Goal: Information Seeking & Learning: Learn about a topic

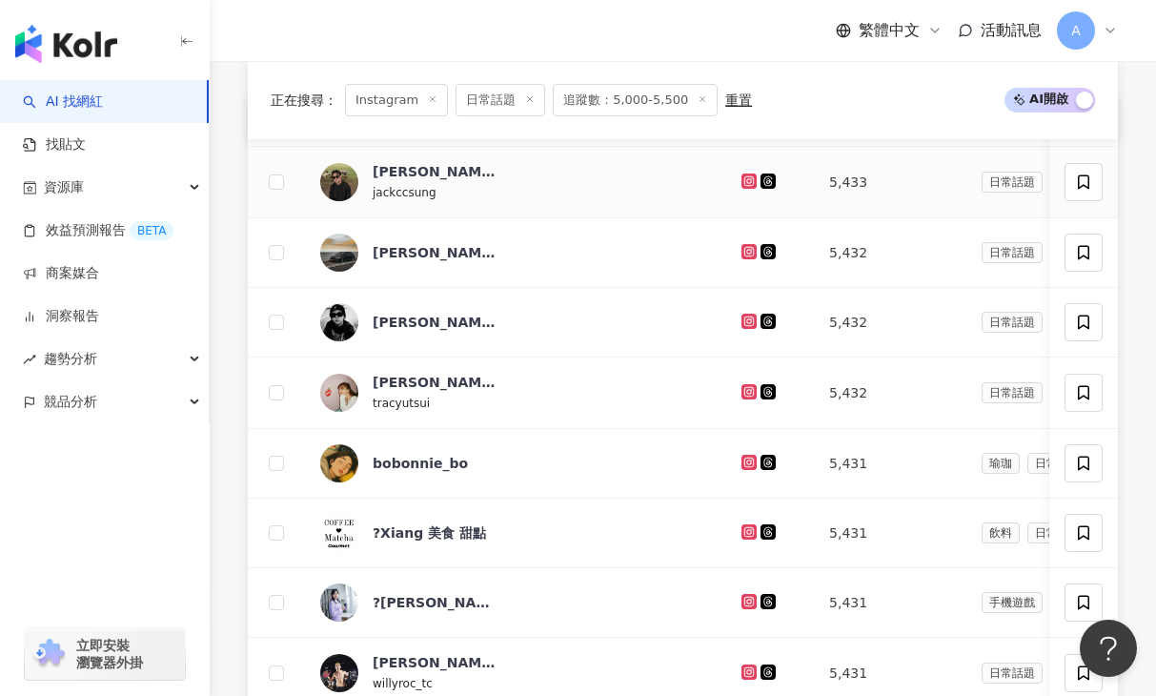
drag, startPoint x: 0, startPoint y: 0, endPoint x: 748, endPoint y: 179, distance: 769.1
click at [748, 179] on icon at bounding box center [748, 180] width 15 height 15
click at [749, 252] on icon at bounding box center [749, 251] width 12 height 11
click at [749, 328] on icon at bounding box center [748, 320] width 15 height 15
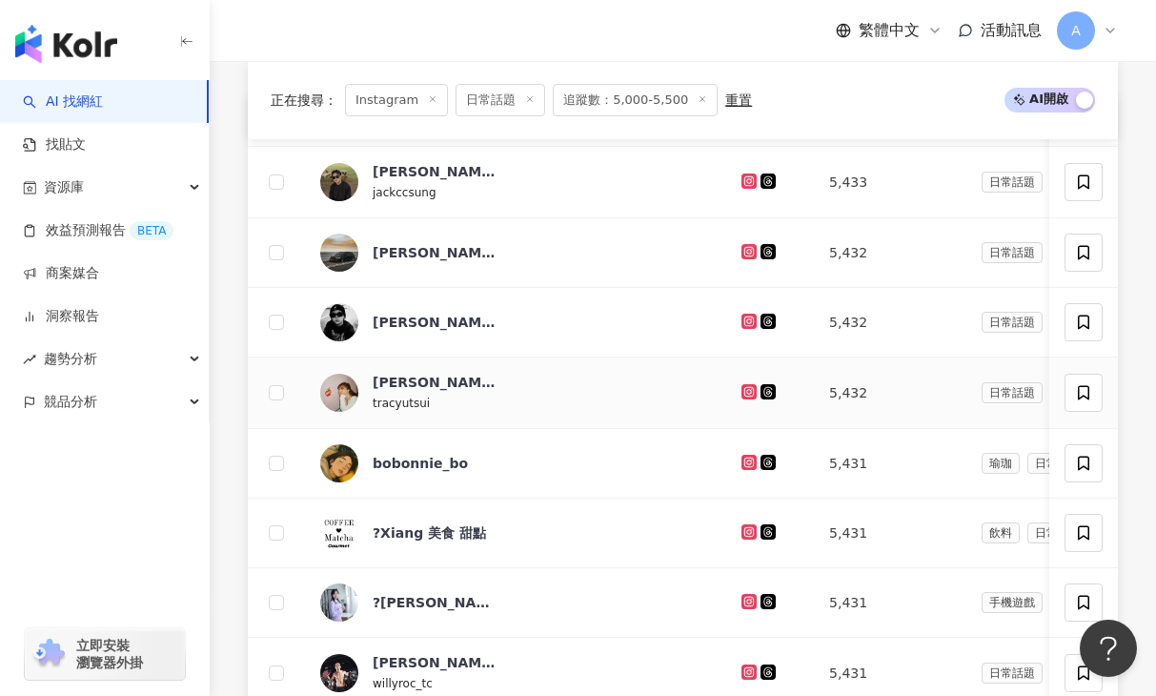
click at [754, 395] on icon at bounding box center [749, 391] width 12 height 11
click at [749, 459] on icon at bounding box center [749, 461] width 12 height 11
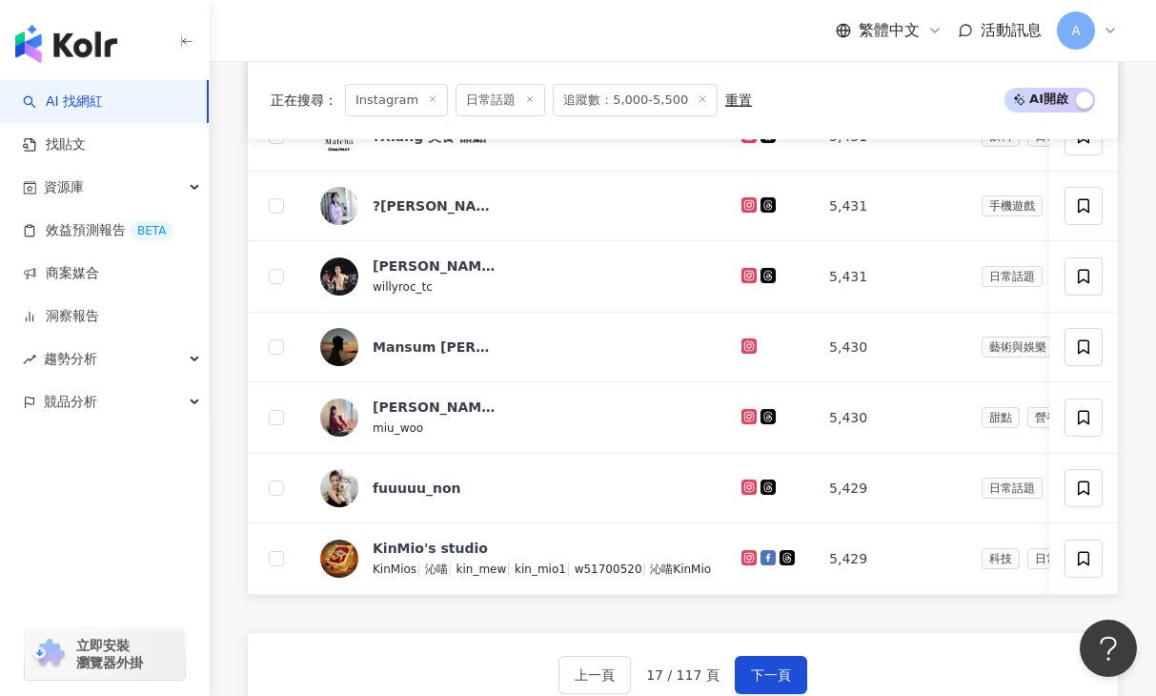
scroll to position [1152, 0]
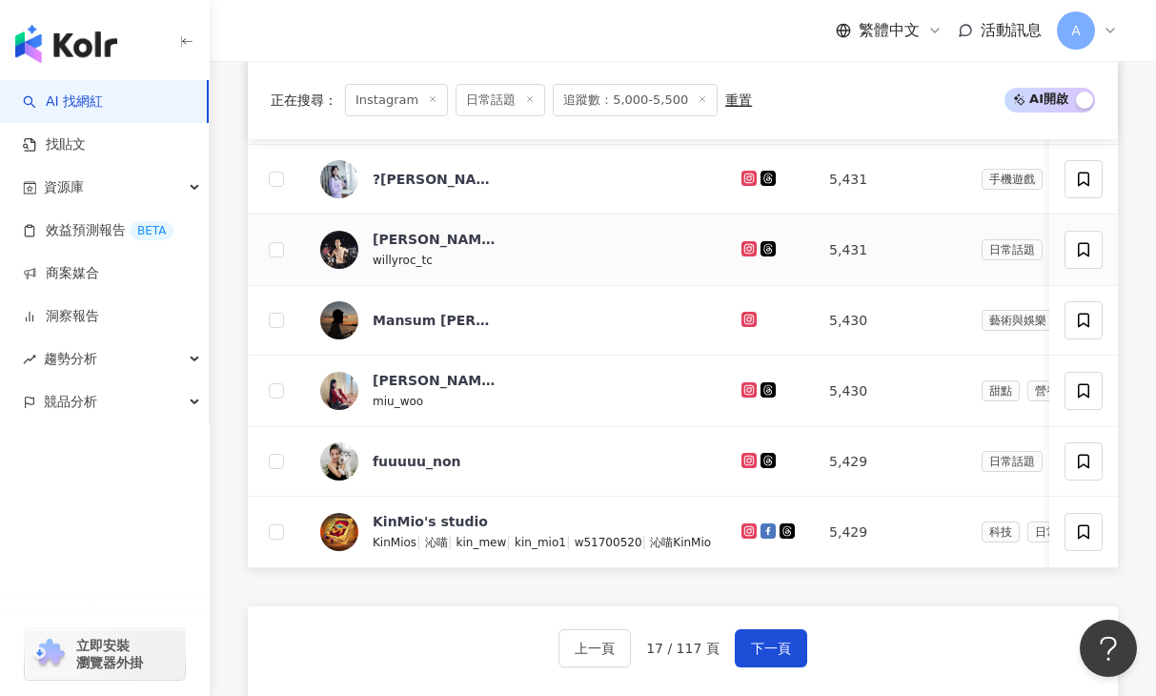
click at [748, 250] on icon at bounding box center [748, 248] width 15 height 15
click at [751, 178] on icon at bounding box center [749, 177] width 8 height 8
click at [753, 392] on icon at bounding box center [749, 389] width 8 height 8
click at [756, 454] on icon at bounding box center [748, 460] width 15 height 15
click at [751, 654] on span "下一頁" at bounding box center [771, 647] width 40 height 15
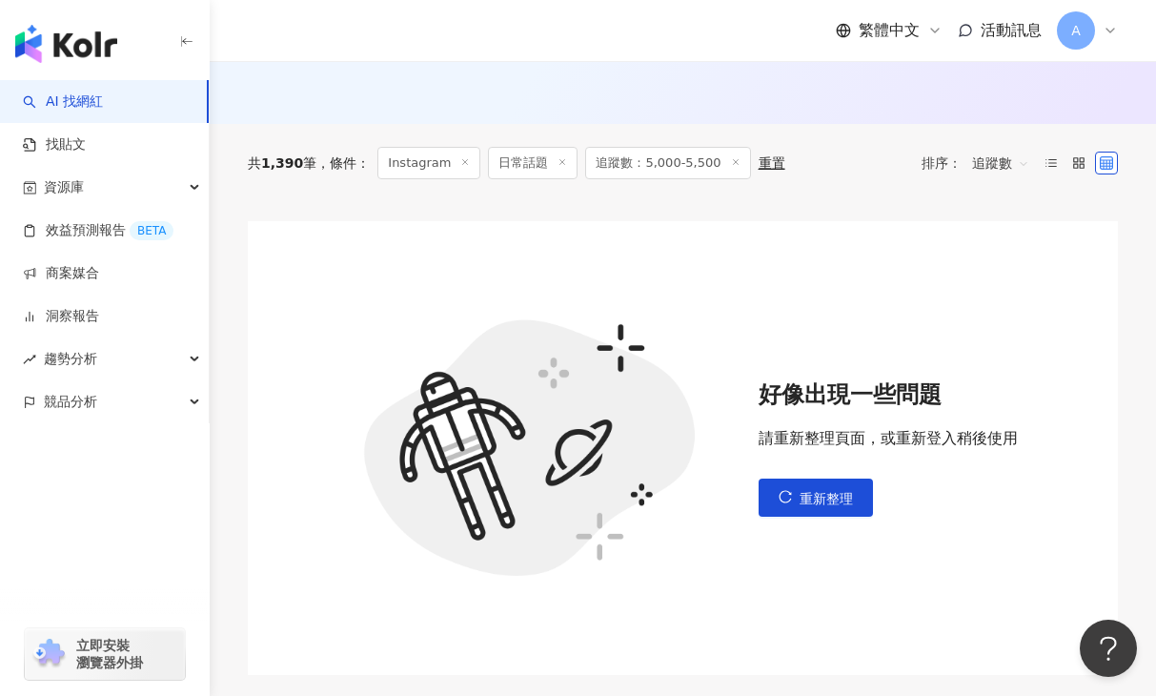
scroll to position [606, 0]
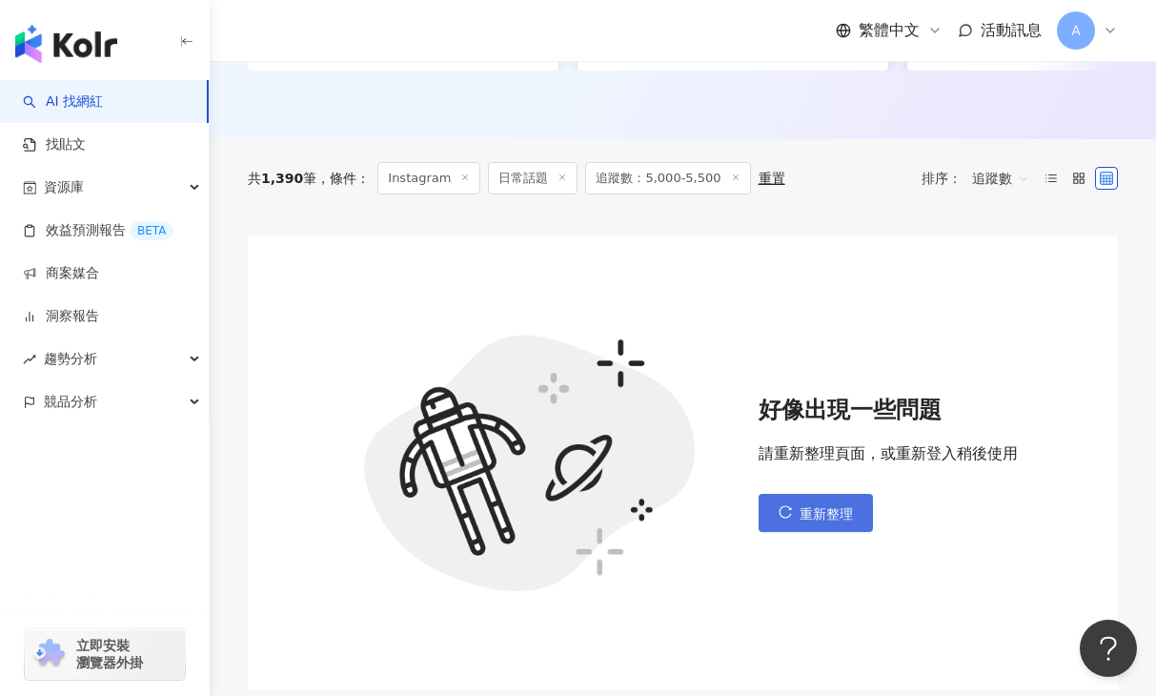
click at [834, 529] on button "重新整理" at bounding box center [815, 513] width 114 height 38
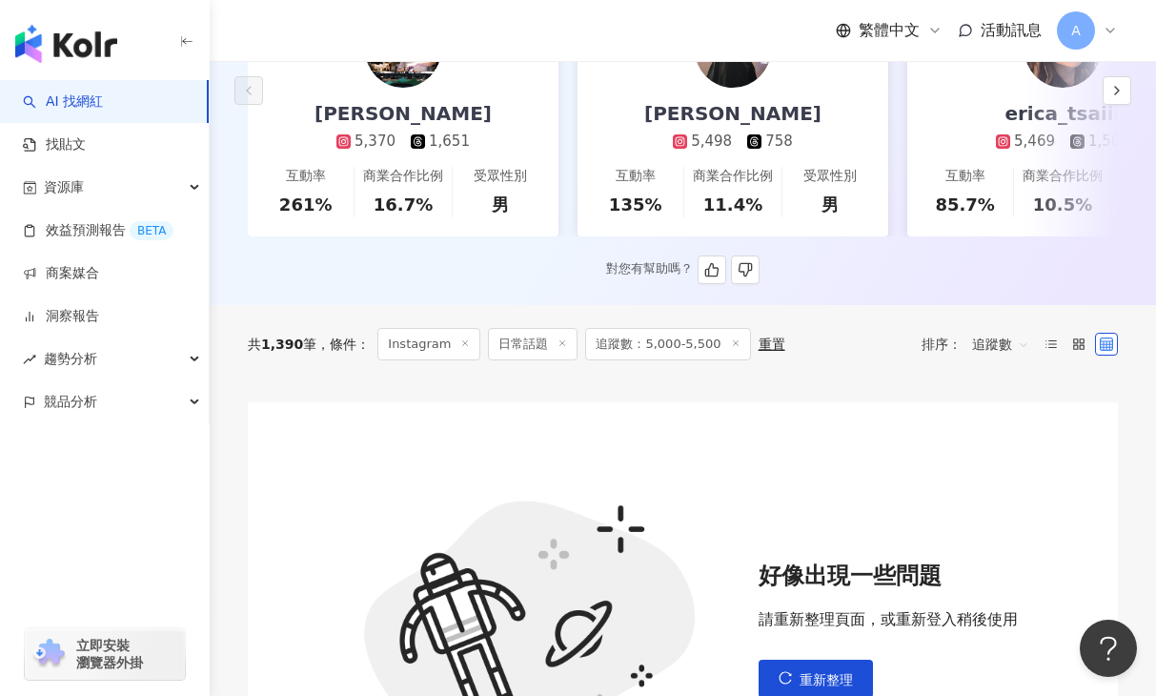
scroll to position [0, 0]
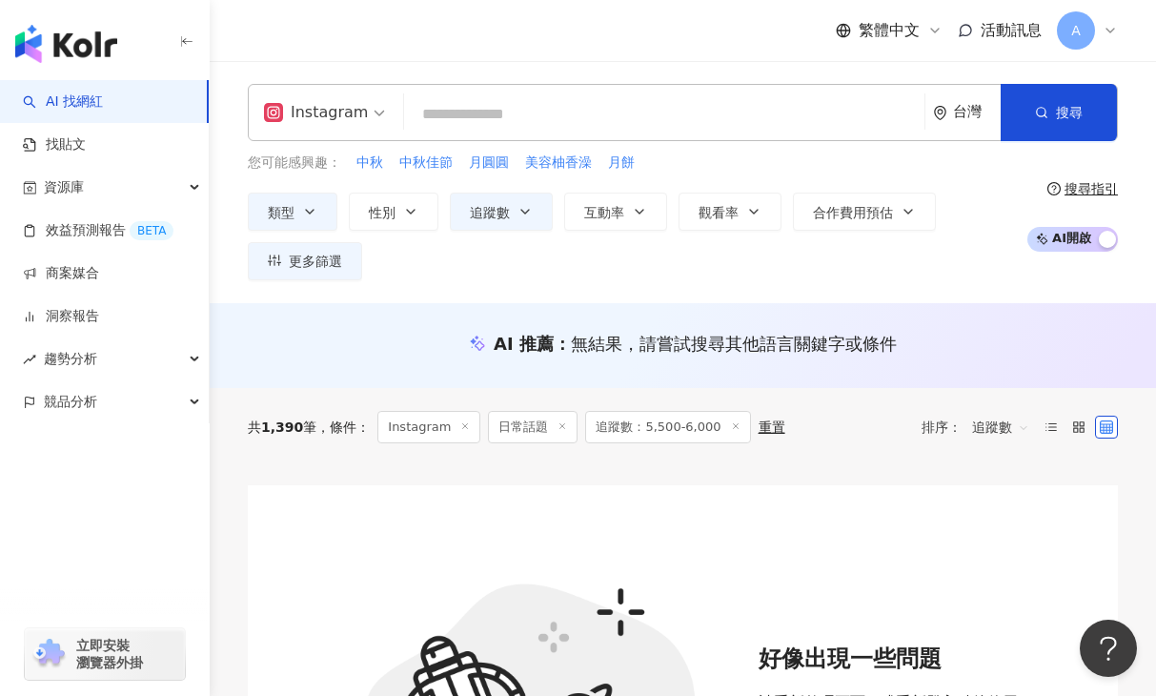
click at [679, 434] on span "追蹤數：5,500-6,000" at bounding box center [667, 427] width 165 height 32
click at [675, 429] on span "追蹤數：5,500-6,000" at bounding box center [667, 427] width 165 height 32
click at [656, 427] on span "追蹤數：5,500-6,000" at bounding box center [667, 427] width 165 height 32
click at [488, 209] on span "追蹤數" at bounding box center [490, 212] width 40 height 15
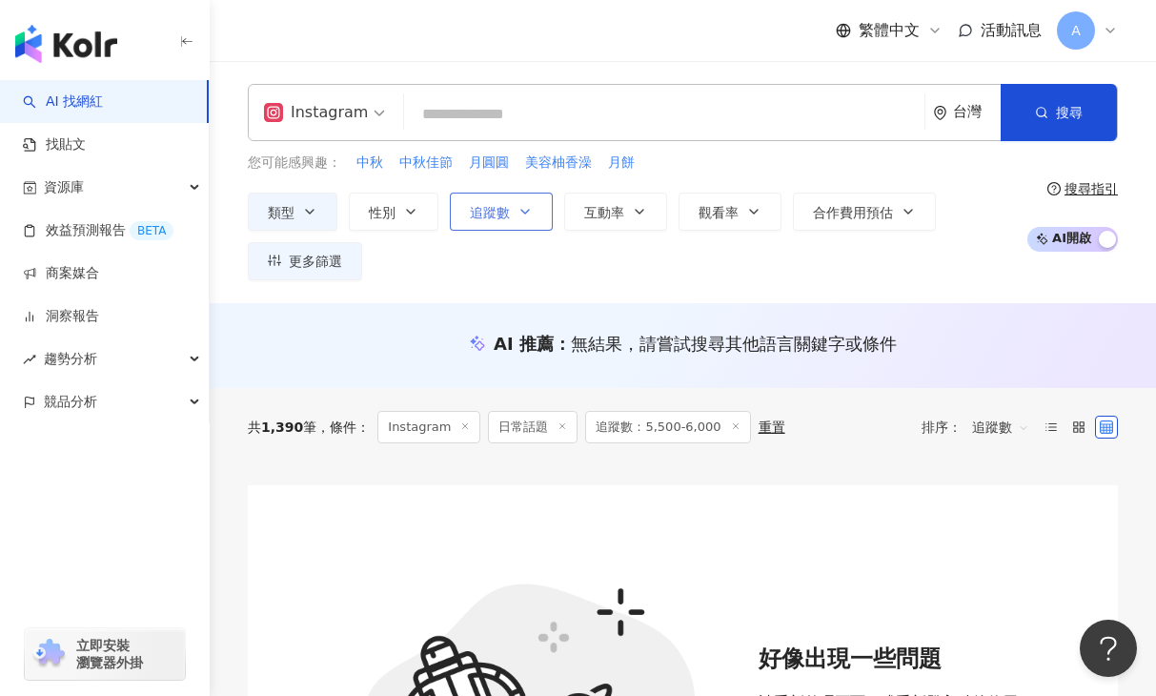
type input "****"
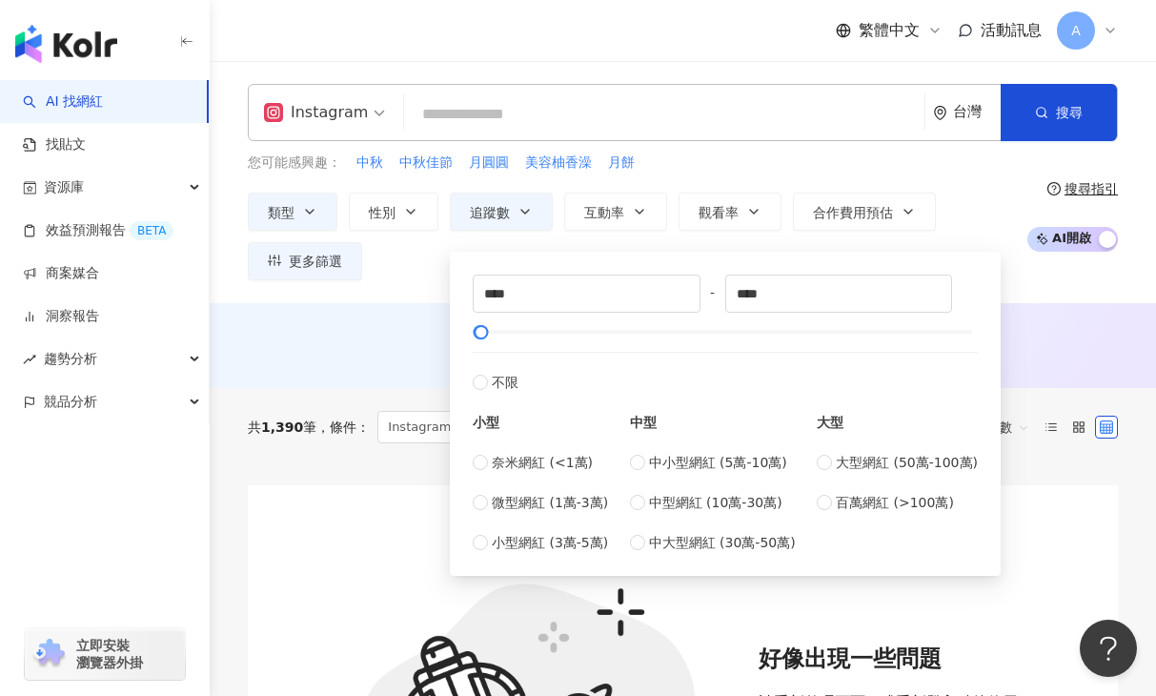
click at [464, 281] on div "**** - **** 不限 小型 奈米網紅 (<1萬) 微型網紅 (1萬-3萬) 小型網紅 (3萬-5萬) 中型 中小型網紅 (5萬-10萬) 中型網紅 (…" at bounding box center [725, 413] width 528 height 301
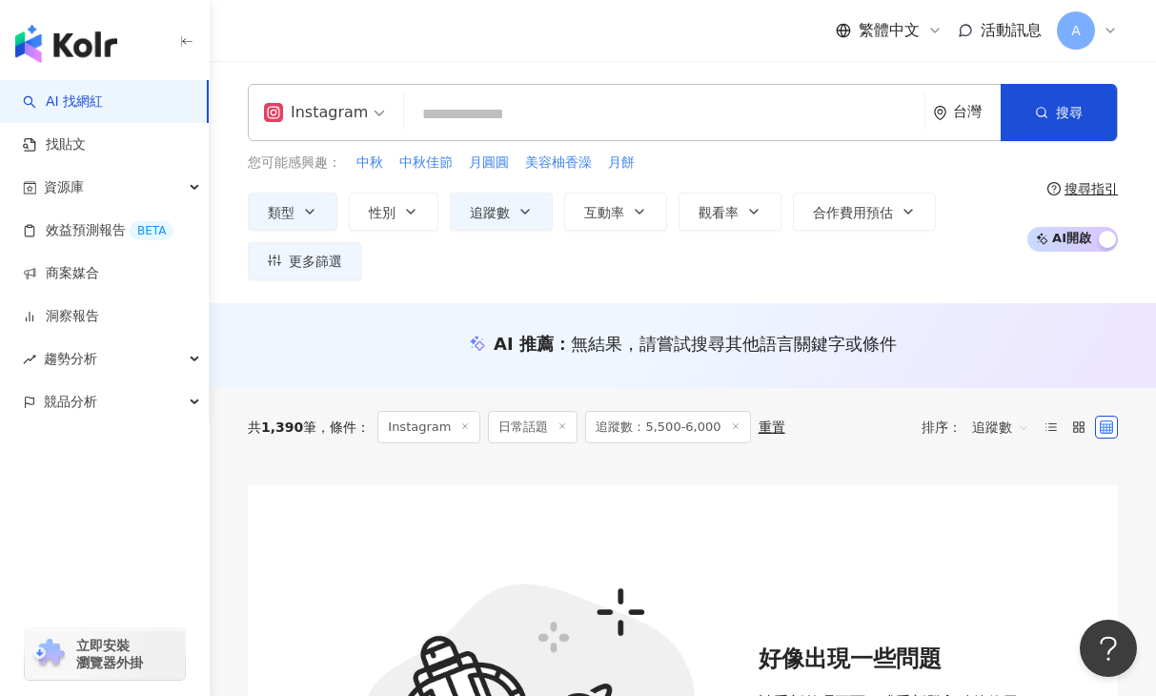
click at [415, 303] on div "AI 推薦 ： 無結果，請嘗試搜尋其他語言關鍵字或條件" at bounding box center [683, 345] width 946 height 85
click at [513, 206] on button "追蹤數" at bounding box center [501, 211] width 103 height 38
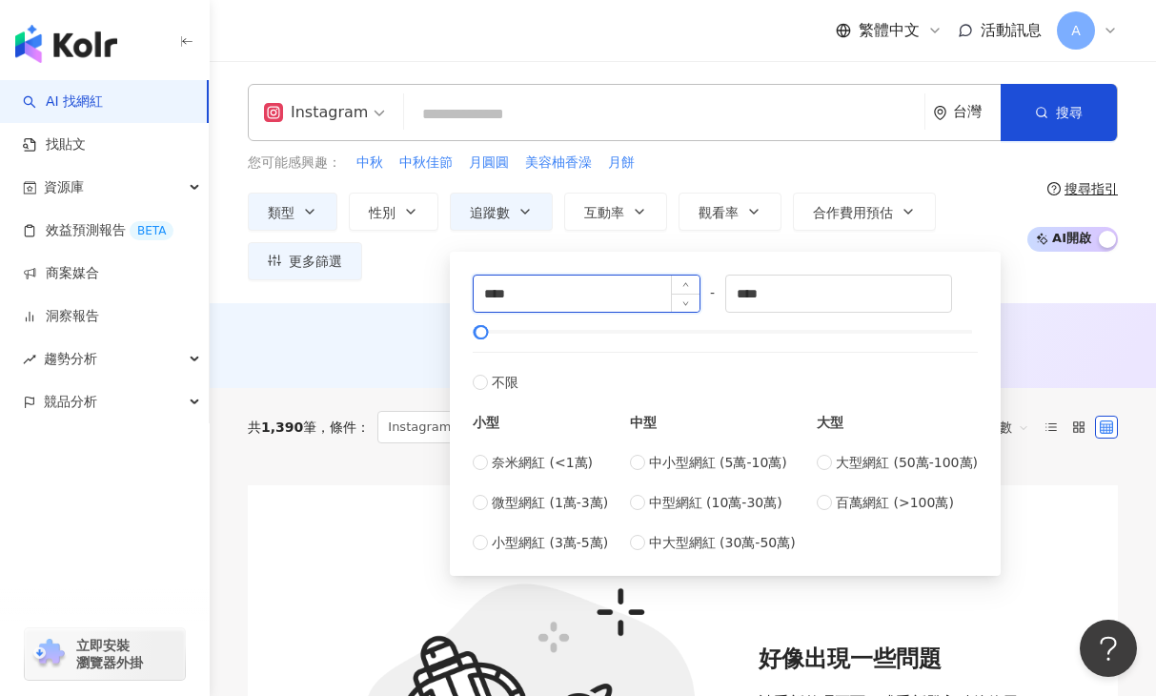
click at [500, 293] on input "****" at bounding box center [587, 293] width 226 height 36
type input "****"
click at [372, 346] on div "AI 推薦 ： 無結果，請嘗試搜尋其他語言關鍵字或條件" at bounding box center [683, 344] width 870 height 24
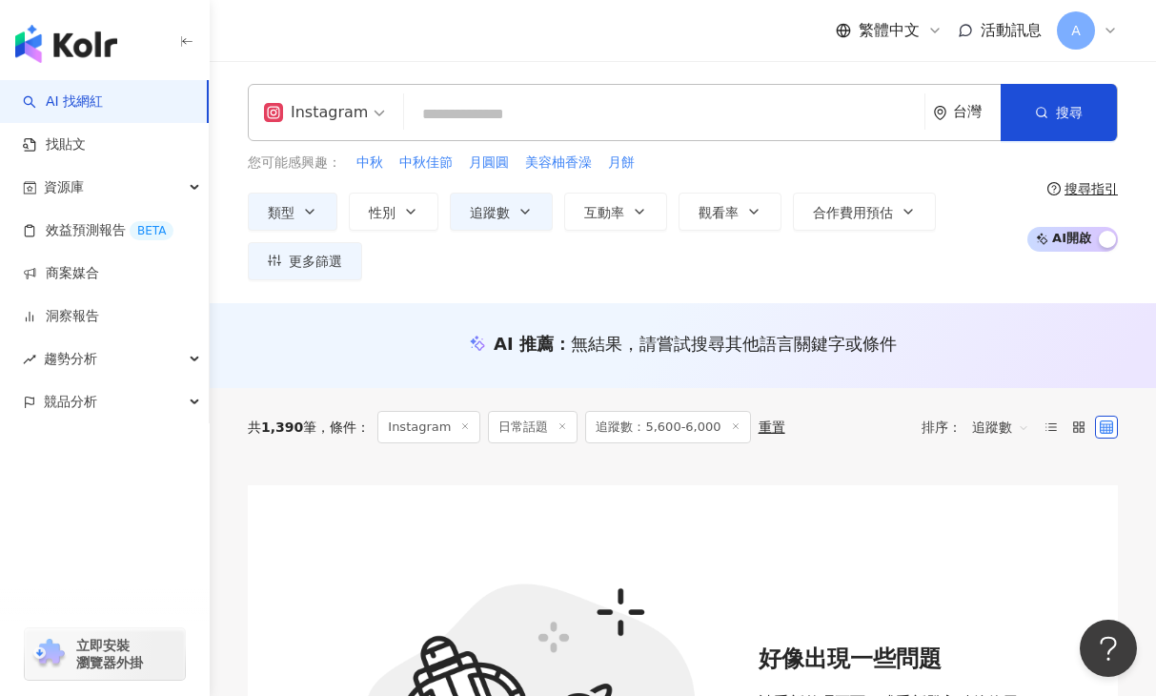
click at [630, 439] on span "追蹤數：5,600-6,000" at bounding box center [667, 427] width 165 height 32
click at [485, 210] on span "追蹤數" at bounding box center [490, 212] width 40 height 15
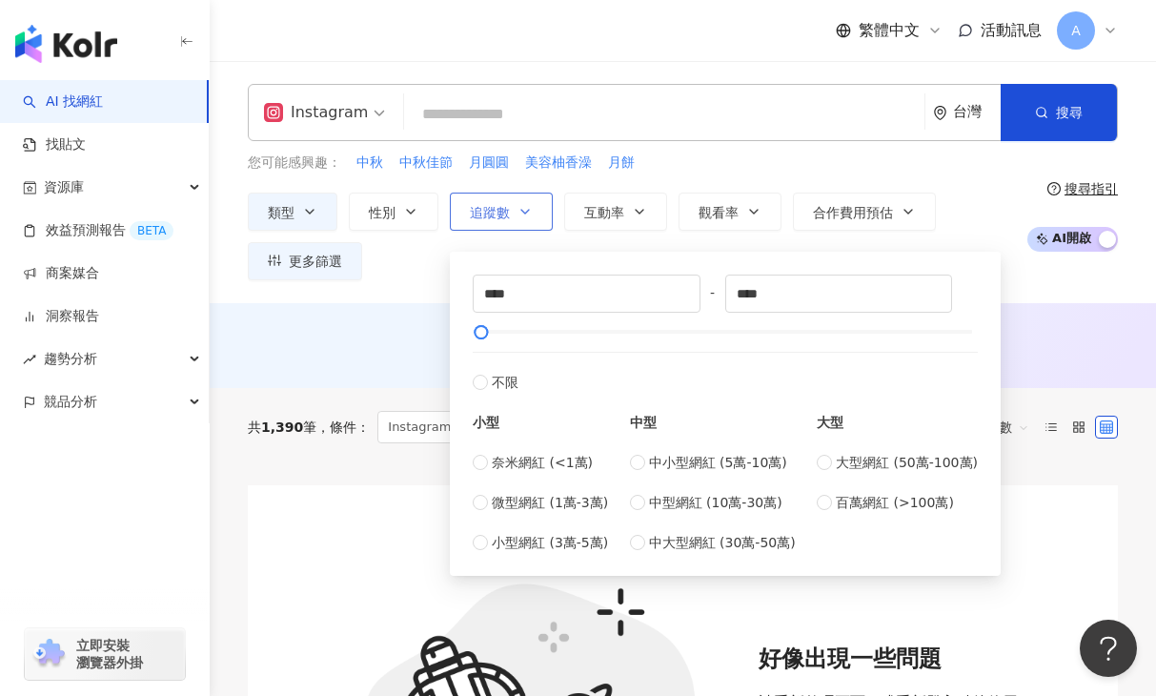
click at [485, 210] on span "追蹤數" at bounding box center [490, 212] width 40 height 15
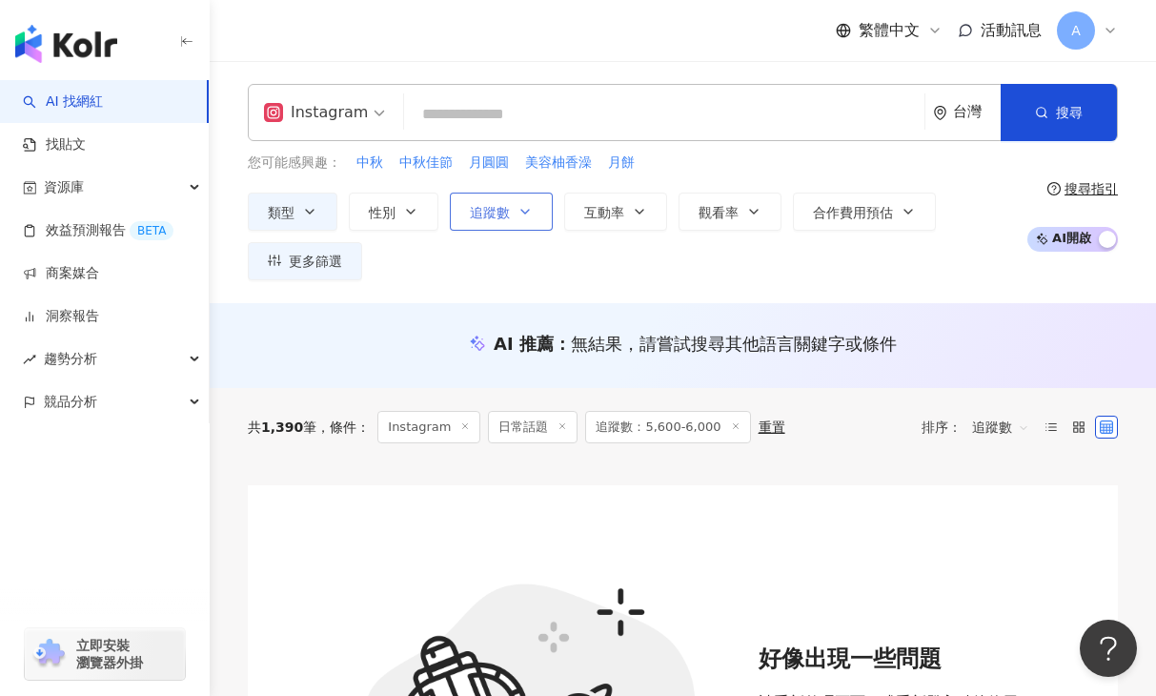
click at [489, 212] on span "追蹤數" at bounding box center [490, 212] width 40 height 15
click at [301, 199] on button "類型" at bounding box center [293, 211] width 90 height 38
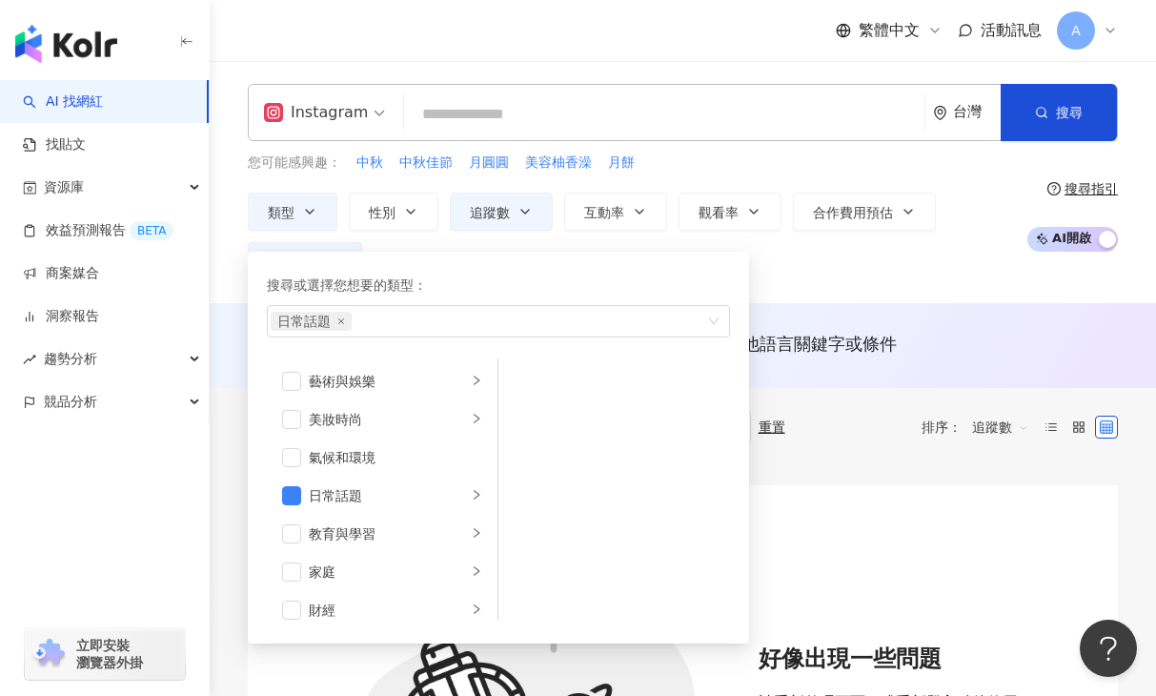
click at [355, 121] on div "Instagram" at bounding box center [316, 112] width 104 height 30
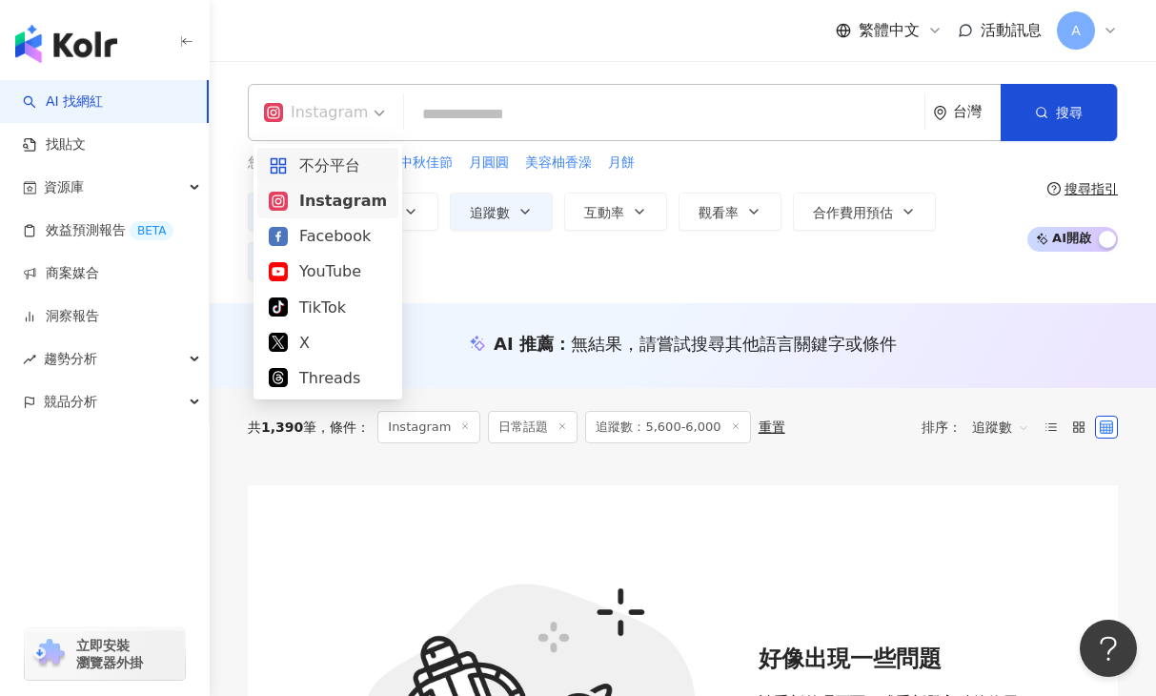
click at [305, 172] on div "不分平台" at bounding box center [328, 165] width 118 height 24
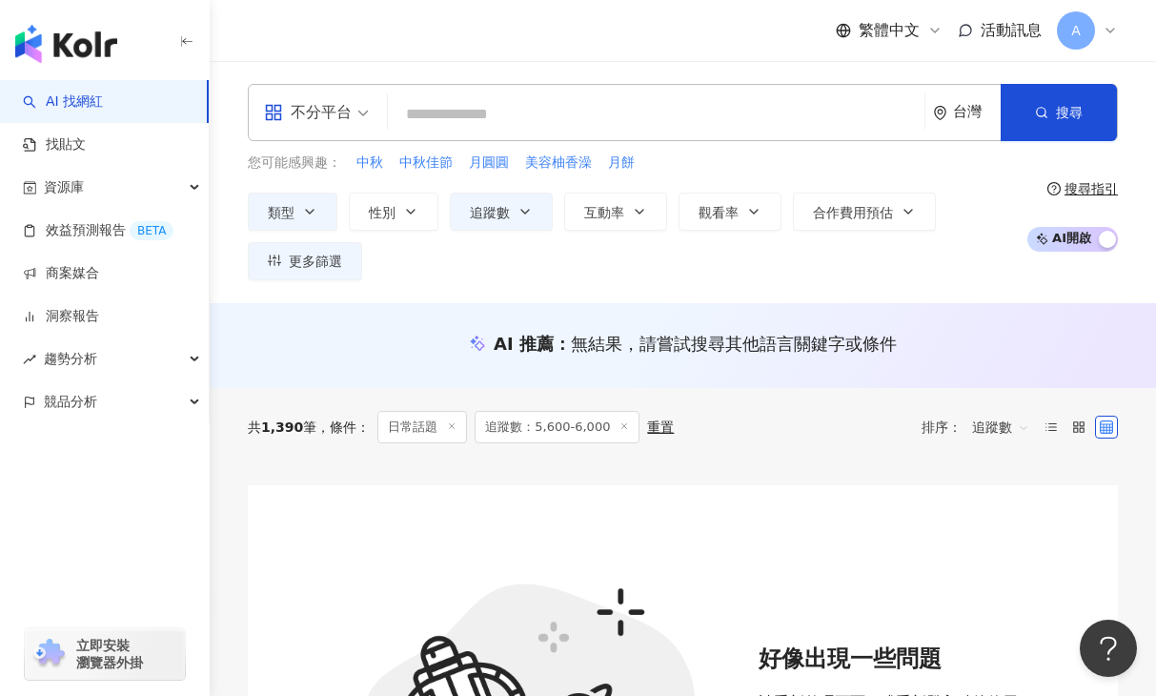
click at [310, 131] on span at bounding box center [316, 112] width 105 height 55
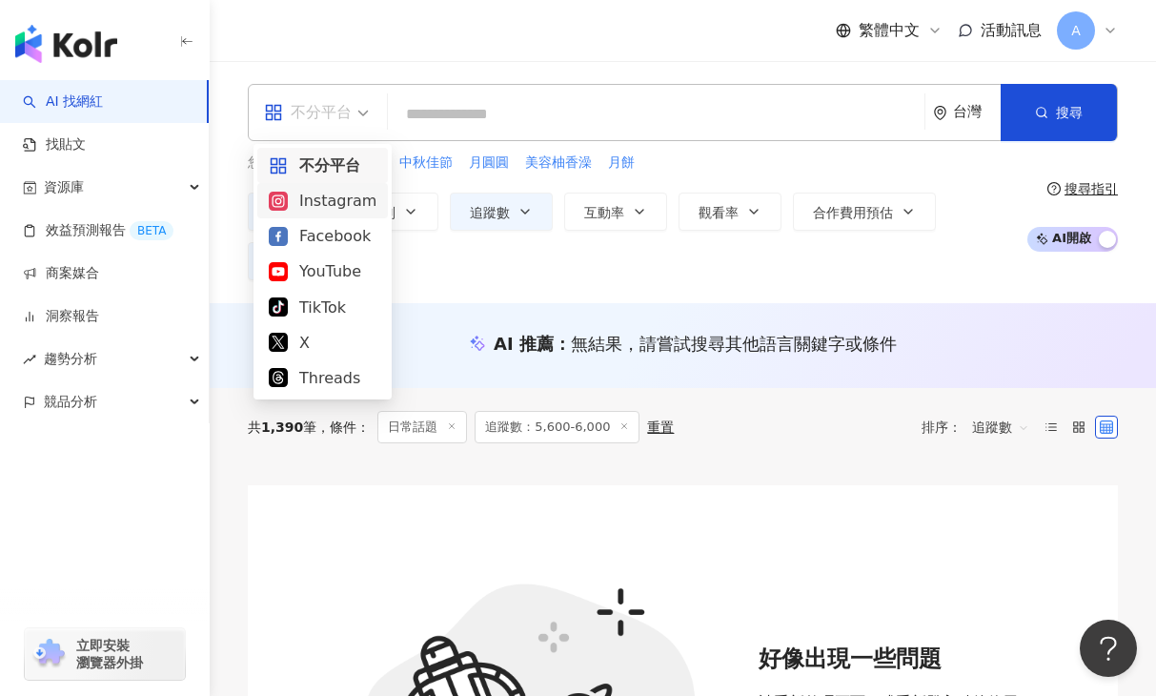
click at [307, 198] on div "Instagram" at bounding box center [323, 201] width 108 height 24
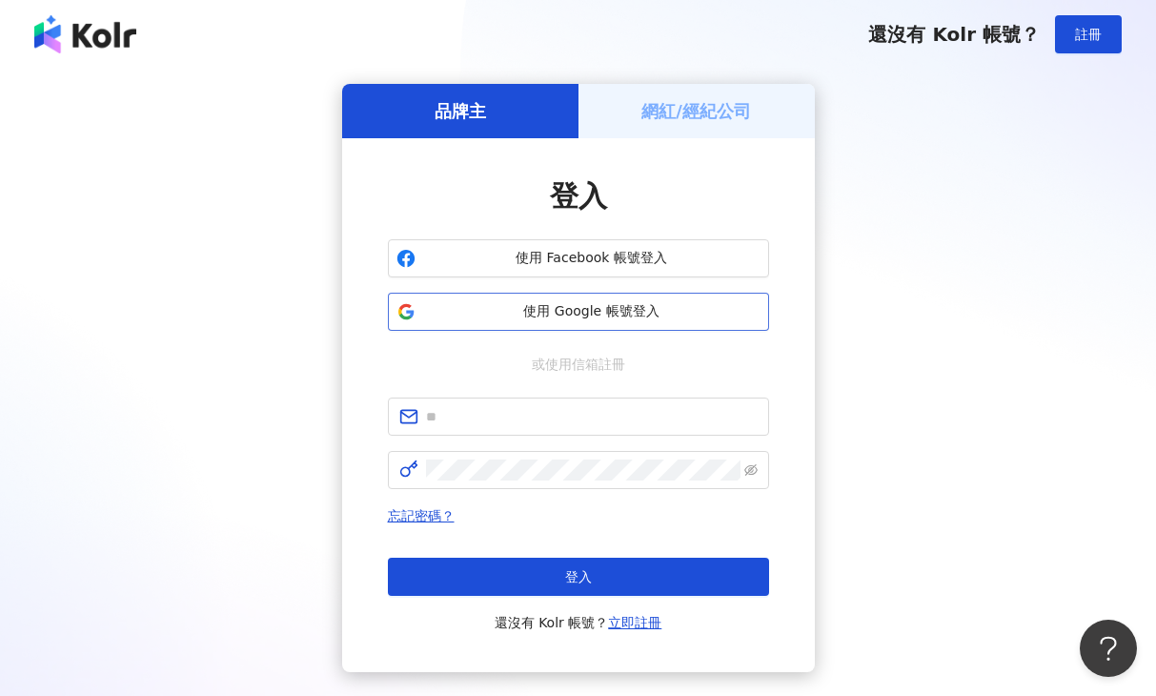
click at [653, 323] on button "使用 Google 帳號登入" at bounding box center [578, 312] width 381 height 38
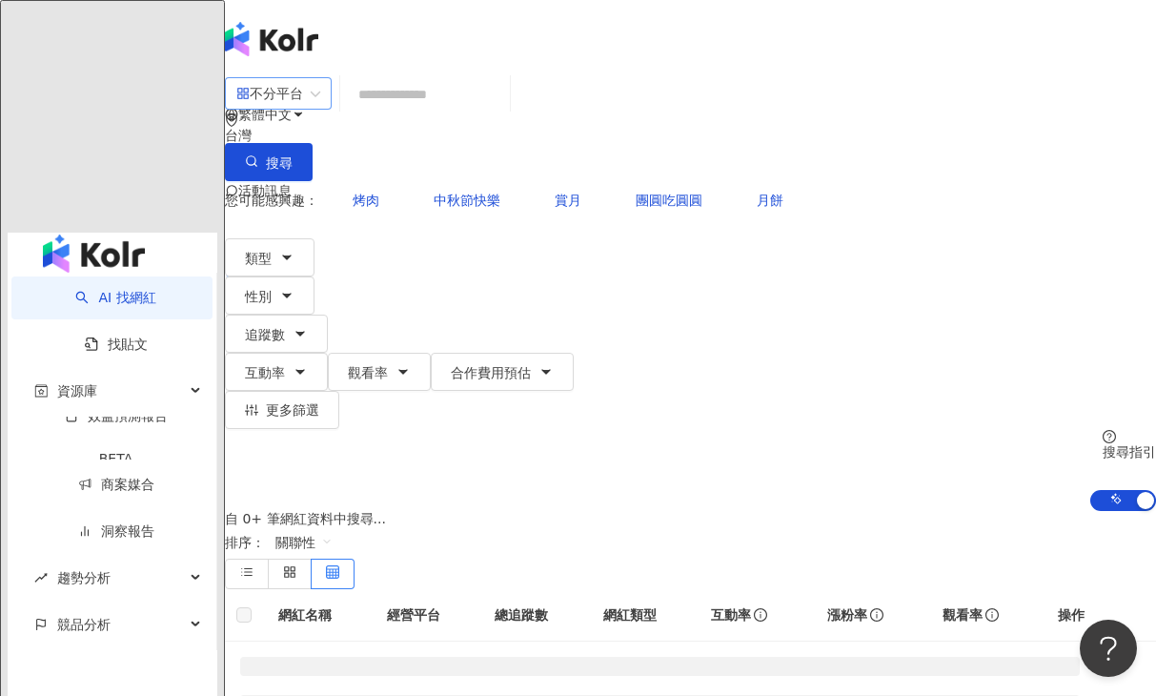
click at [303, 109] on div "不分平台" at bounding box center [269, 93] width 67 height 30
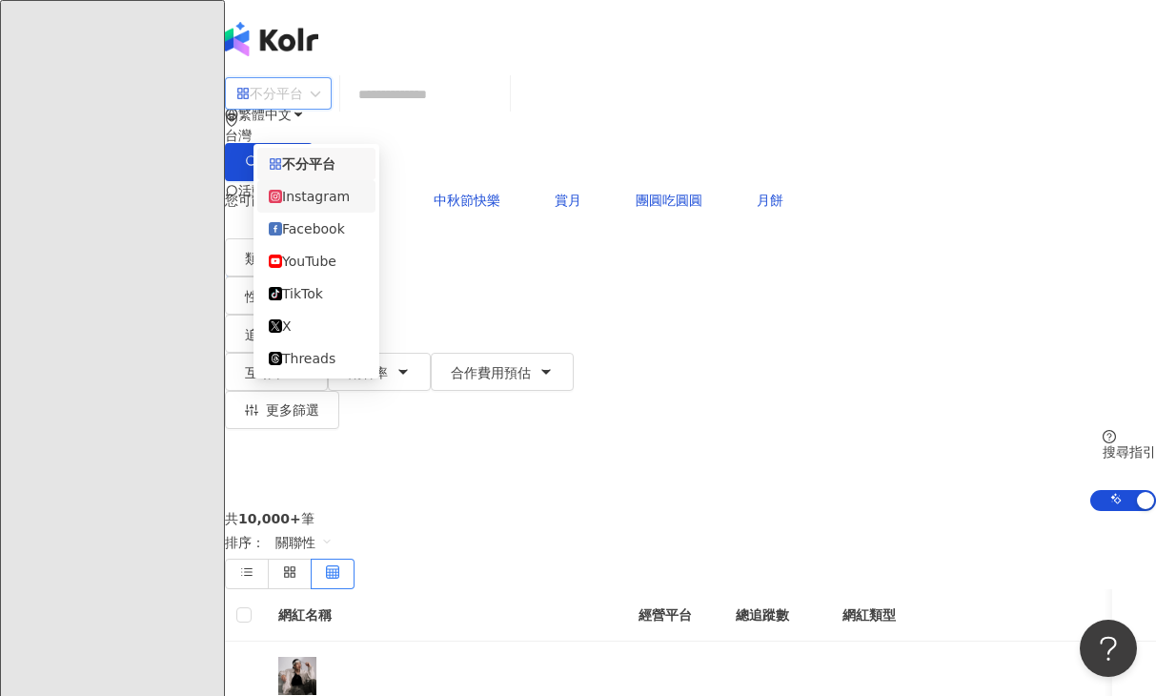
click at [330, 200] on div "Instagram" at bounding box center [316, 196] width 95 height 21
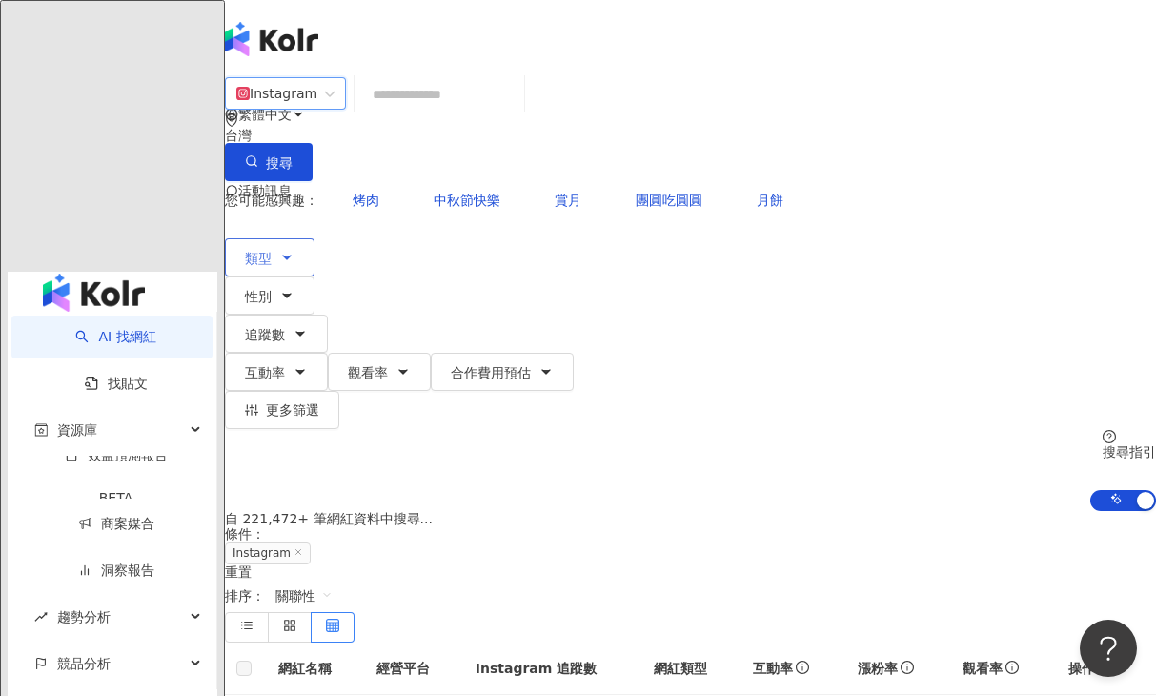
click at [303, 238] on button "類型" at bounding box center [270, 257] width 90 height 38
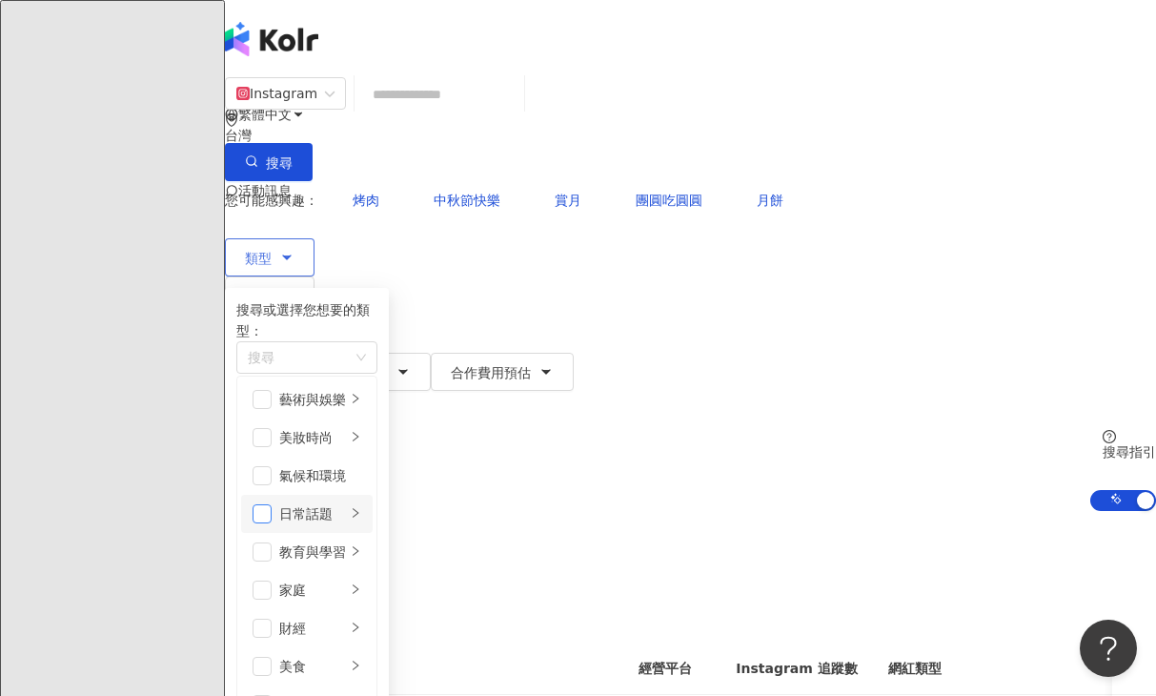
click at [272, 504] on span "button" at bounding box center [261, 513] width 19 height 19
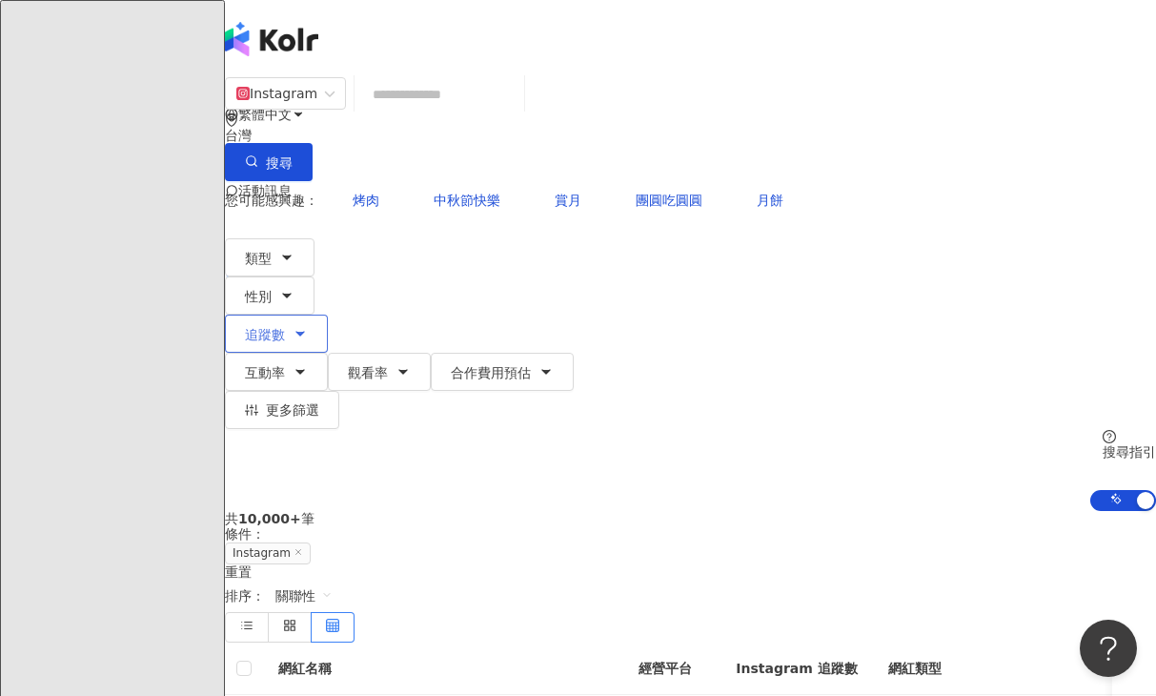
click at [328, 314] on button "追蹤數" at bounding box center [276, 333] width 103 height 38
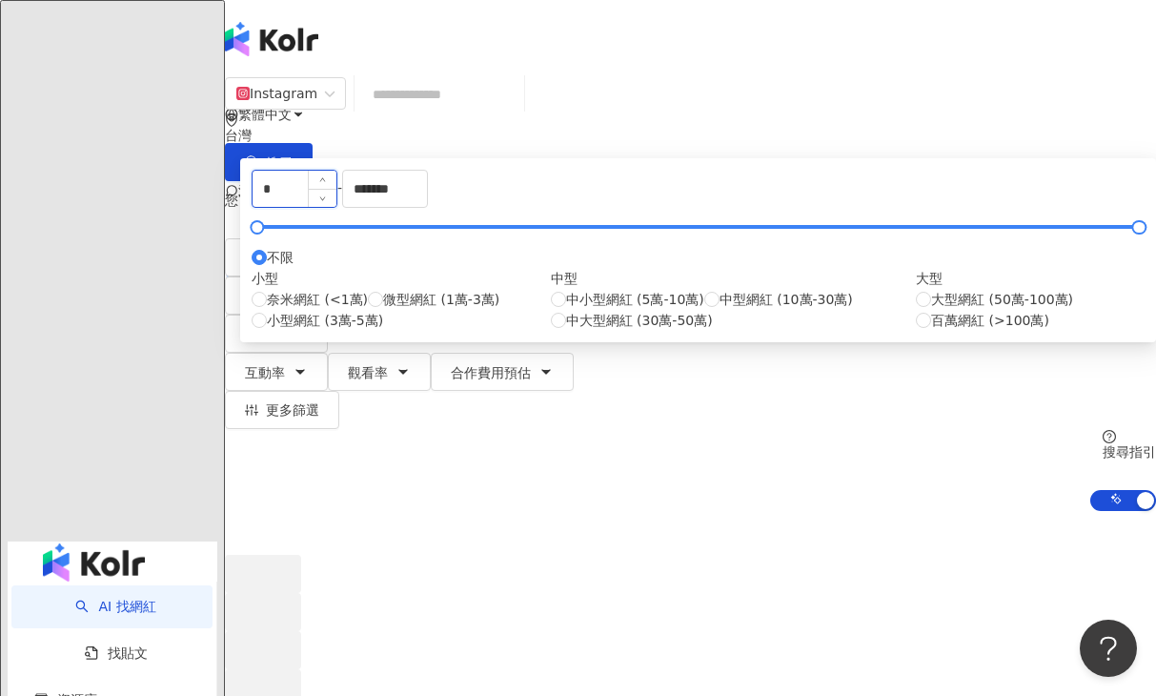
click at [336, 207] on input "*" at bounding box center [294, 189] width 84 height 36
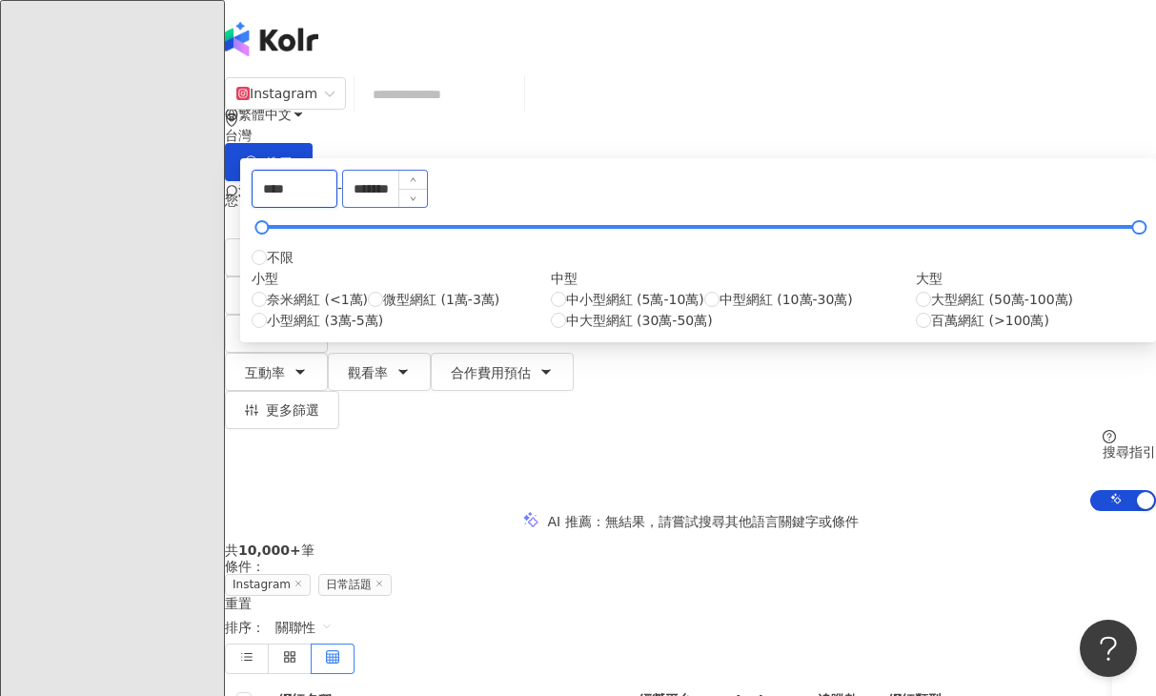
type input "****"
click at [427, 207] on input "*******" at bounding box center [385, 189] width 84 height 36
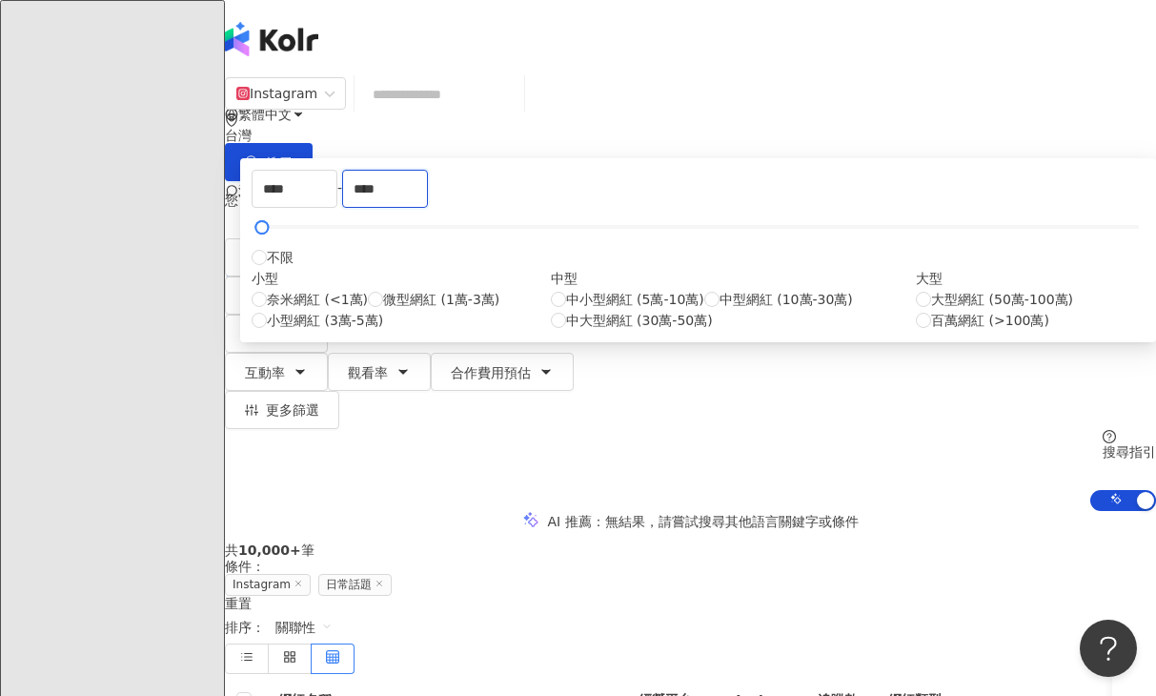
type input "****"
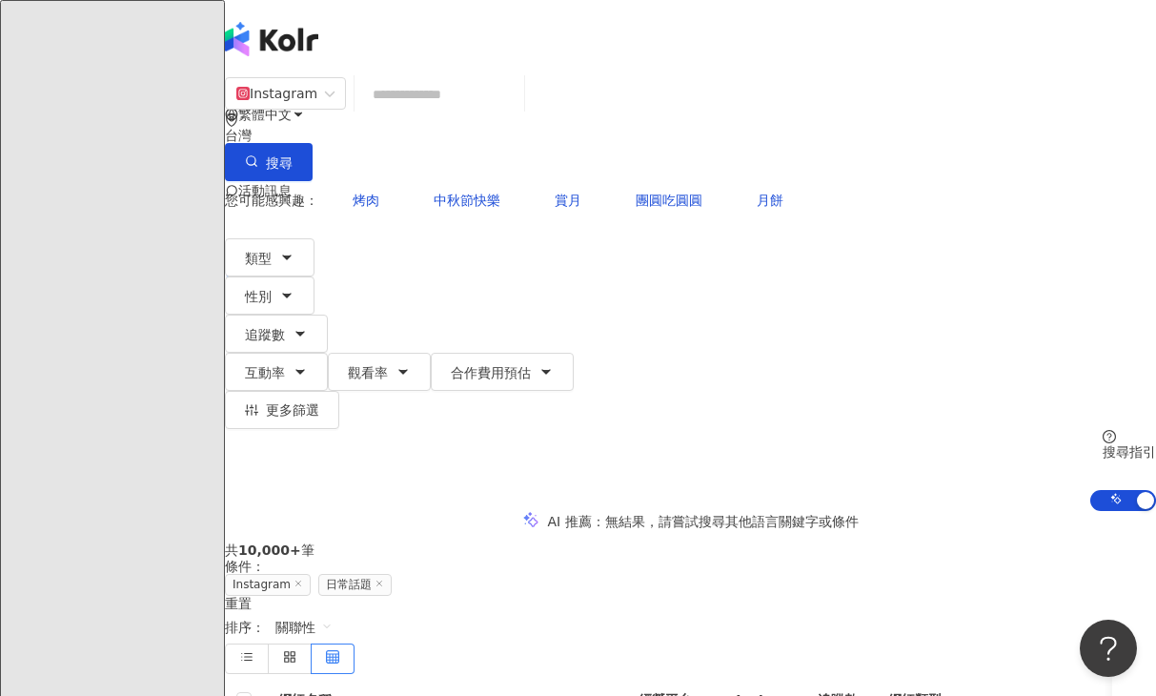
click at [1119, 291] on div "Instagram 台灣 搜尋 您可能感興趣： 烤肉 中秋節快樂 賞月 團圓吃圓圓 月餅 類型 性別 追蹤數 互動率 觀看率 合作費用預估 更多篩選 ****…" at bounding box center [690, 293] width 931 height 434
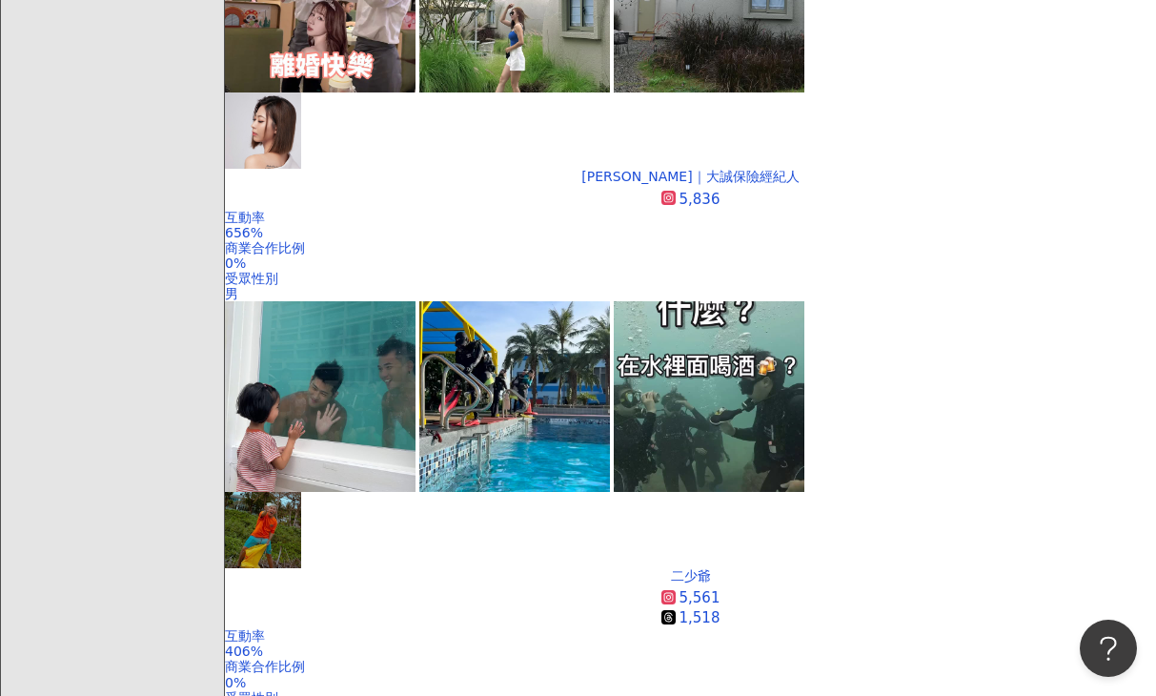
scroll to position [650, 0]
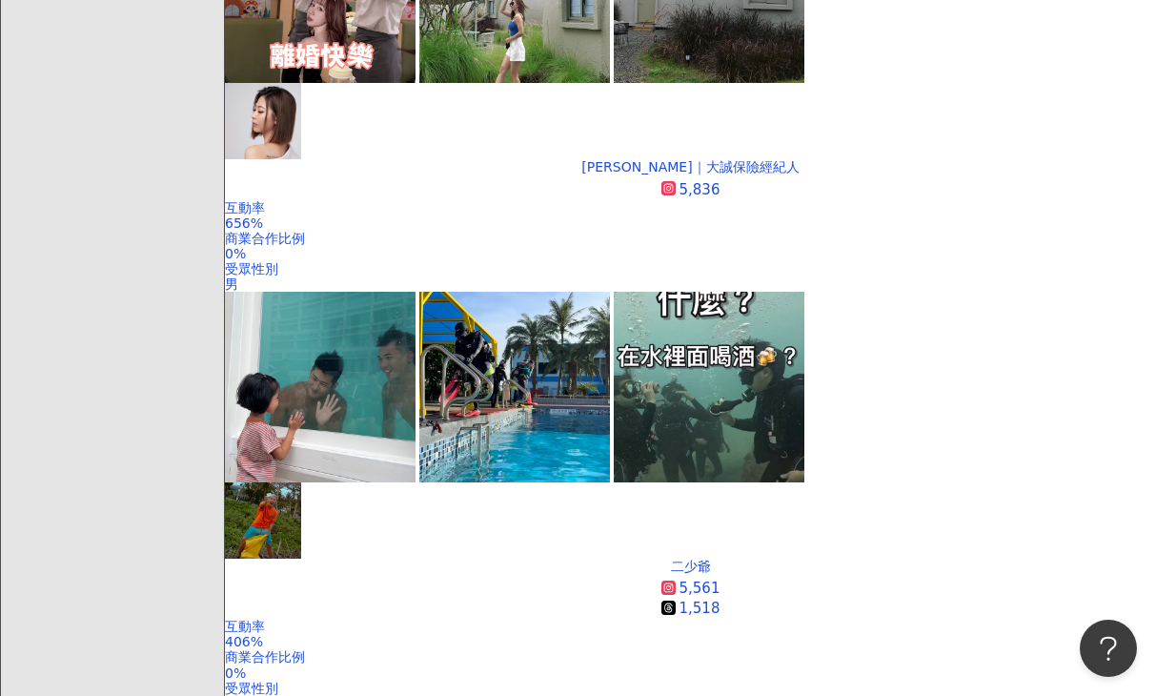
click at [998, 209] on div "追蹤數" at bounding box center [1001, 205] width 48 height 21
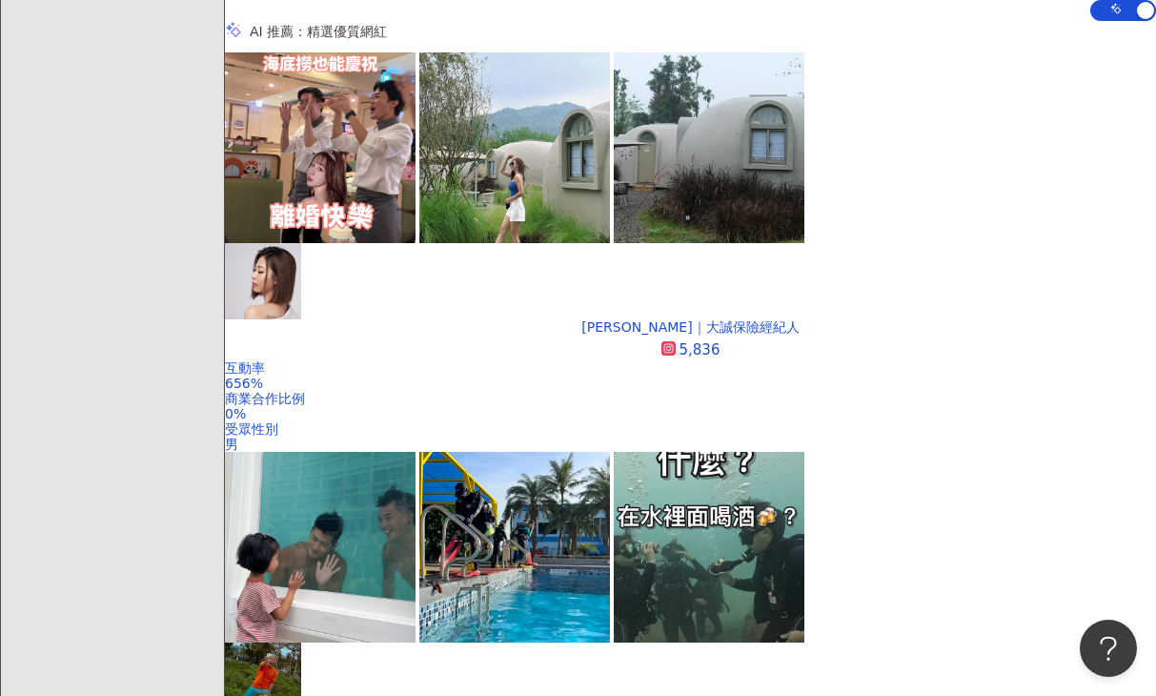
scroll to position [499, 0]
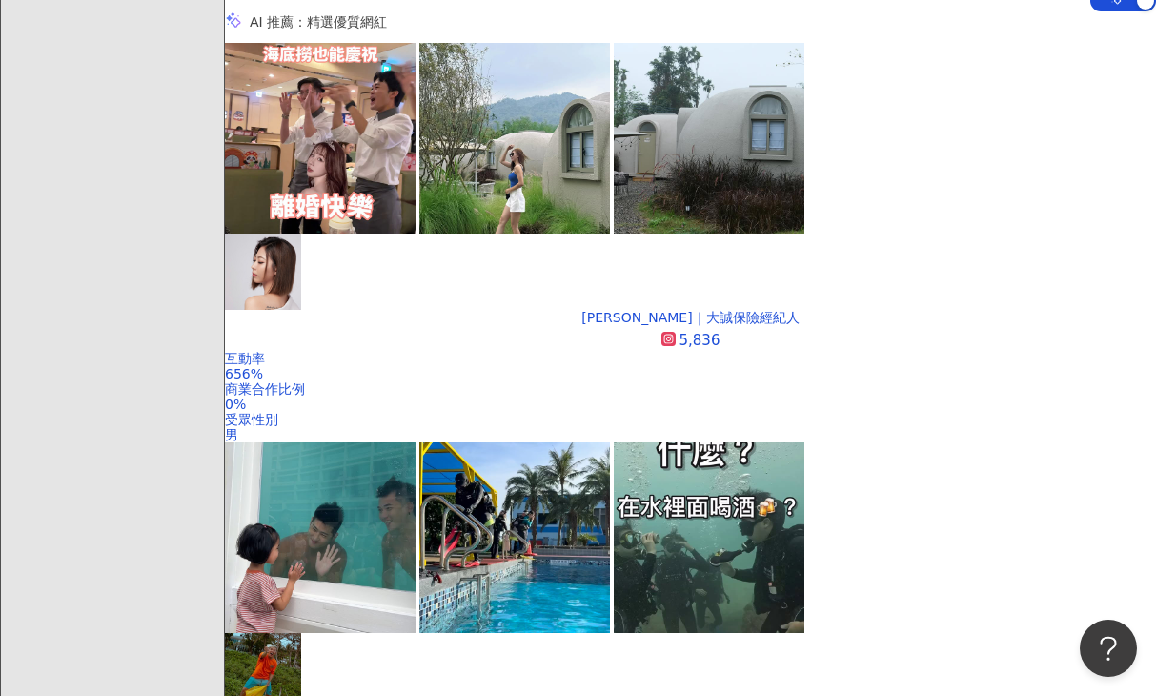
click at [990, 394] on div "漲粉率" at bounding box center [1001, 388] width 48 height 21
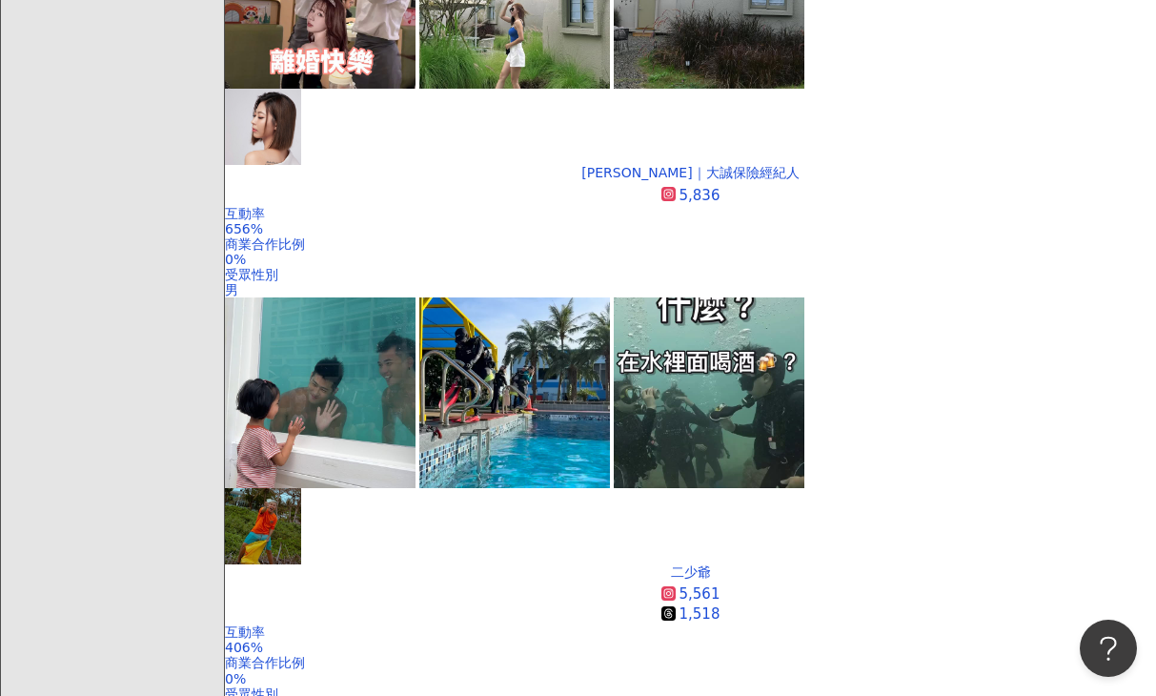
scroll to position [696, 0]
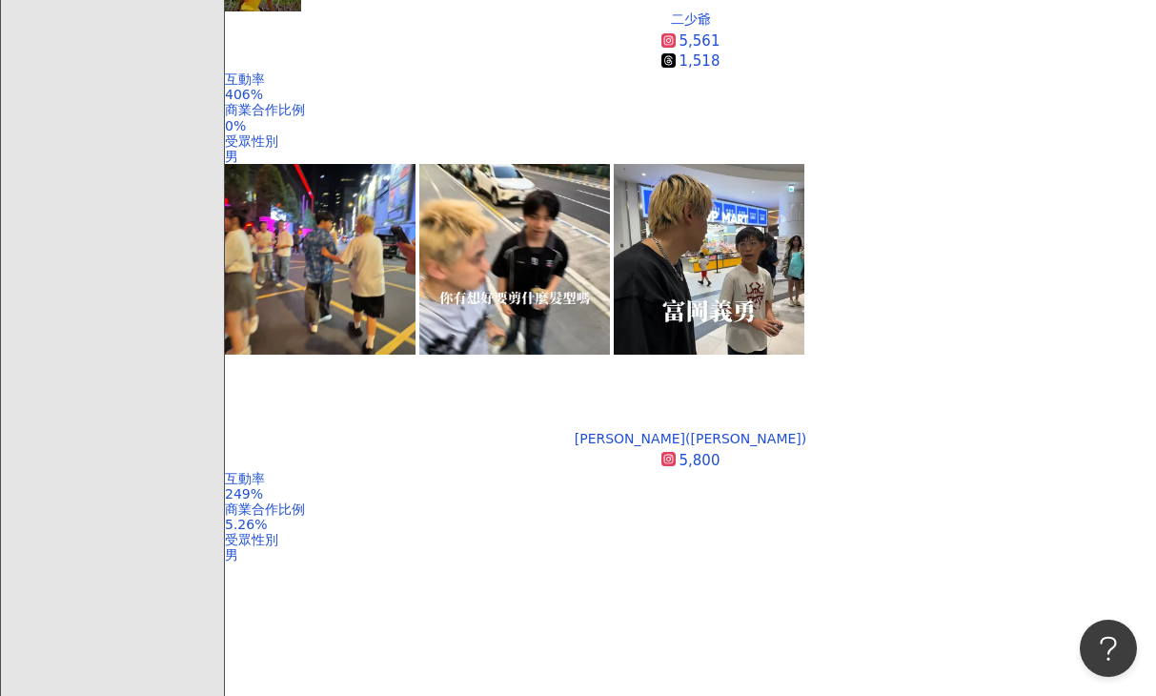
scroll to position [1200, 0]
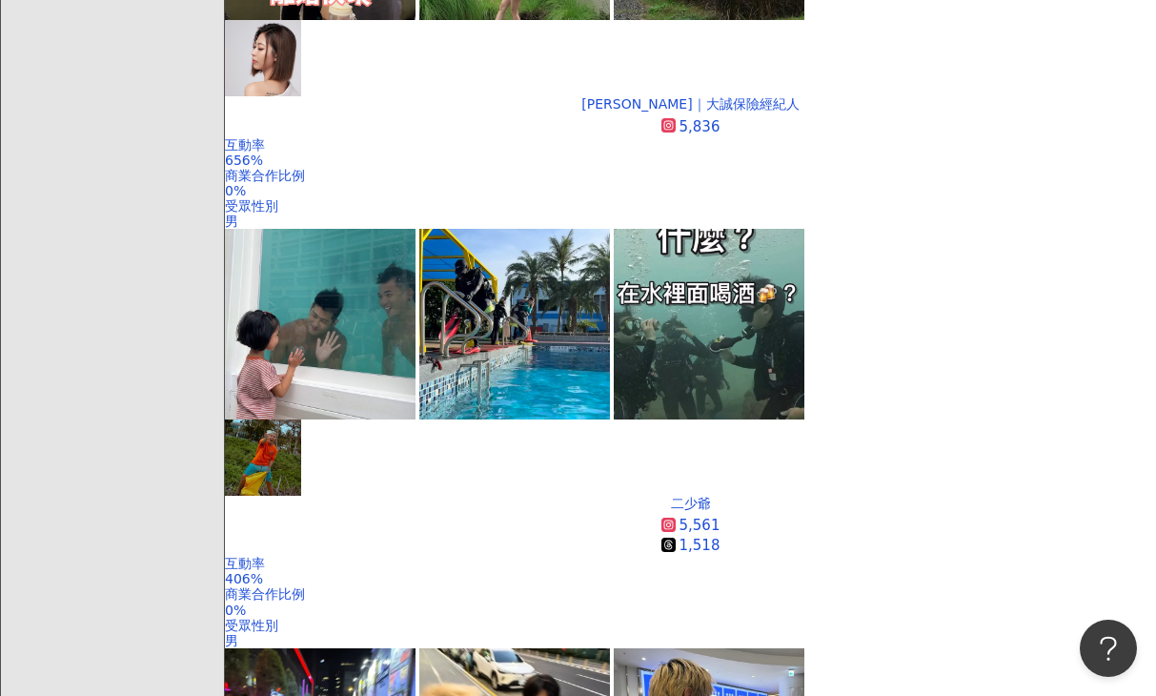
scroll to position [724, 0]
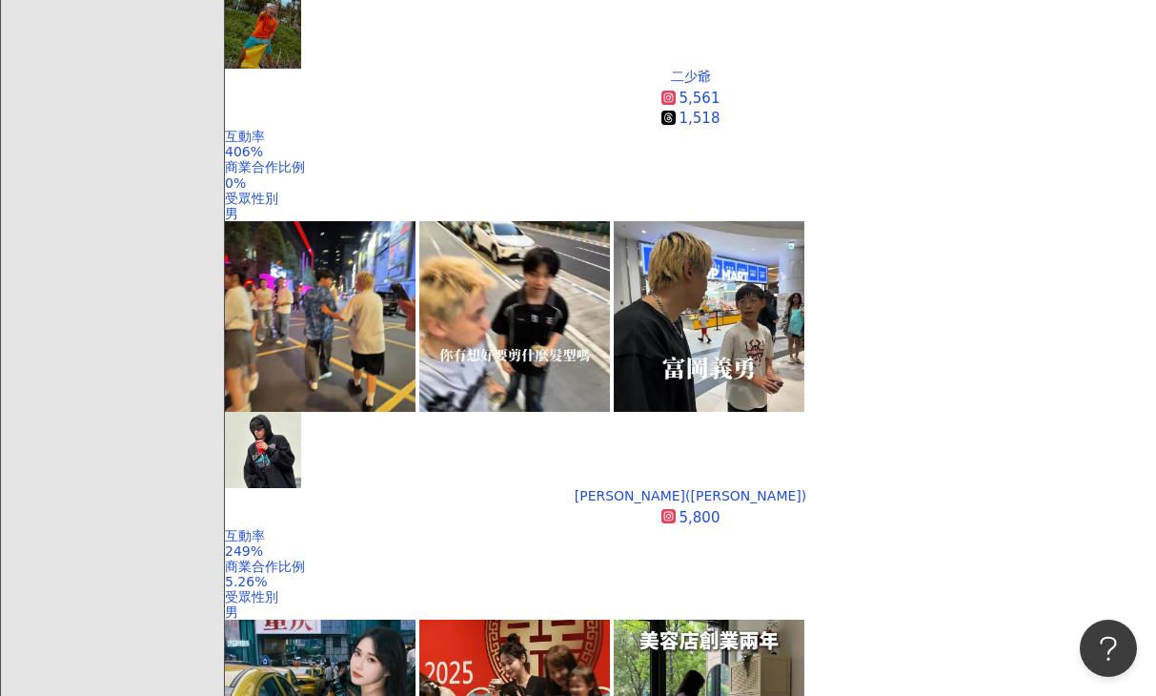
scroll to position [1143, 0]
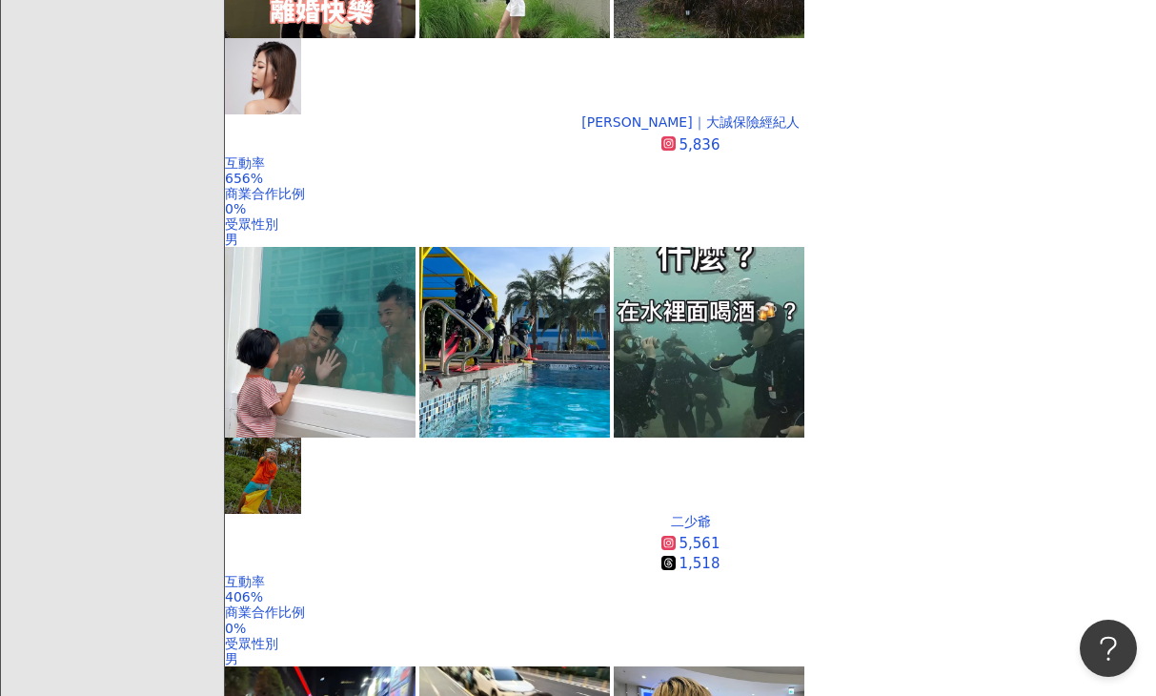
scroll to position [700, 0]
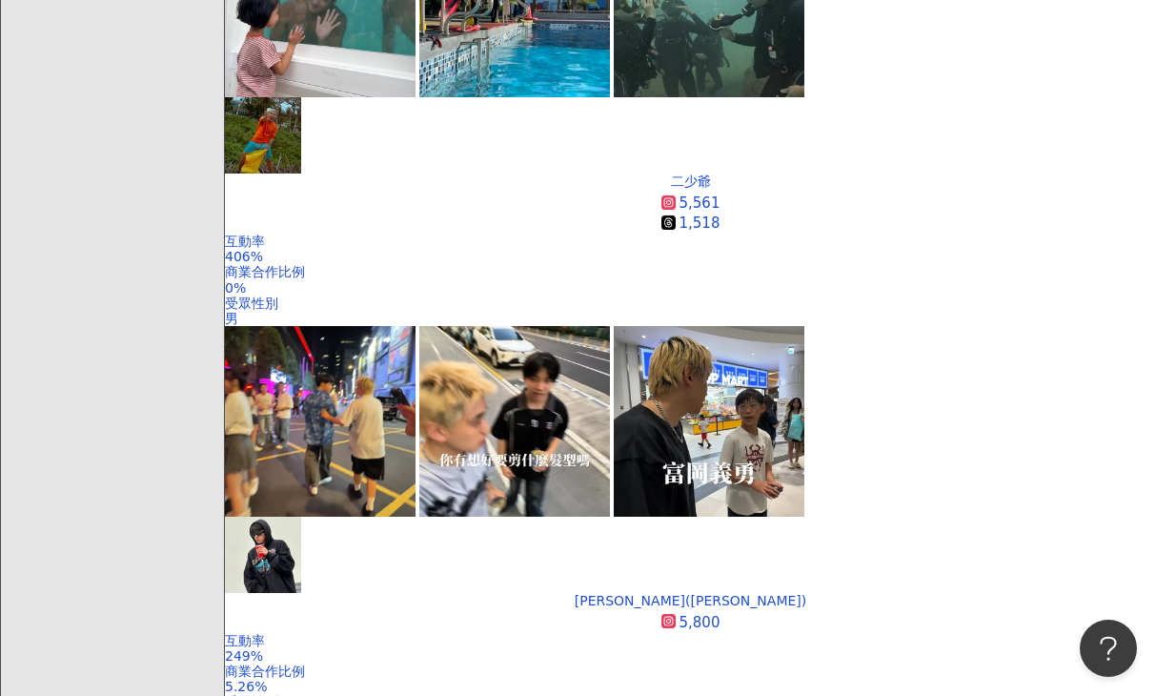
scroll to position [1039, 0]
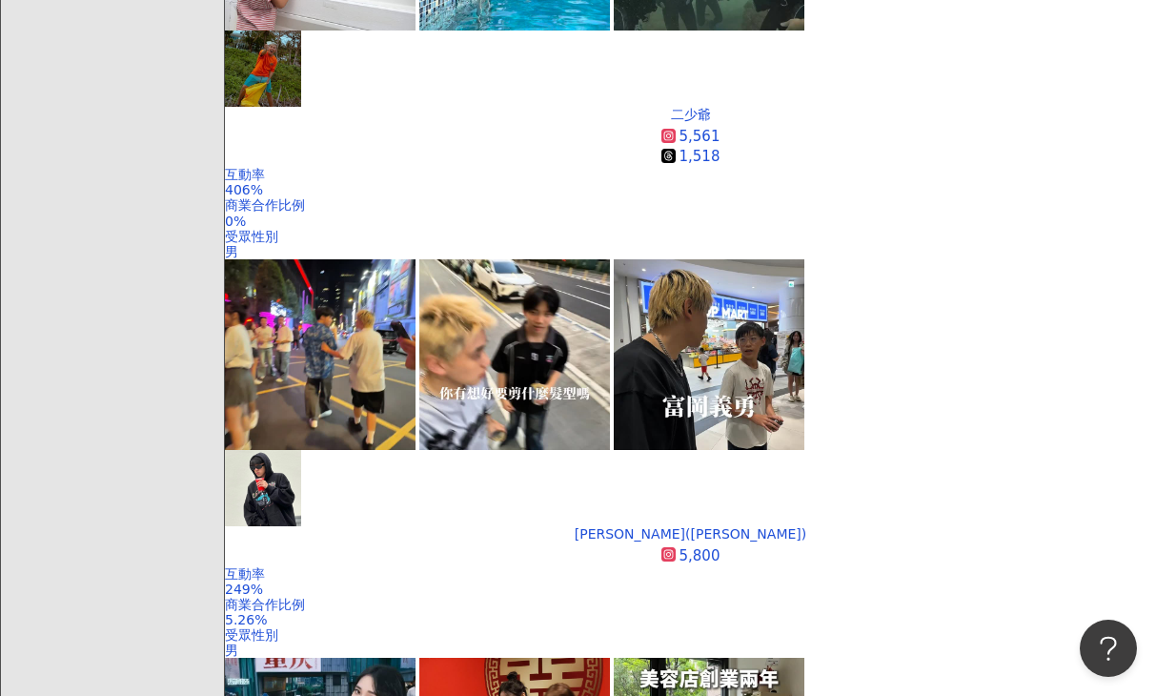
scroll to position [1109, 0]
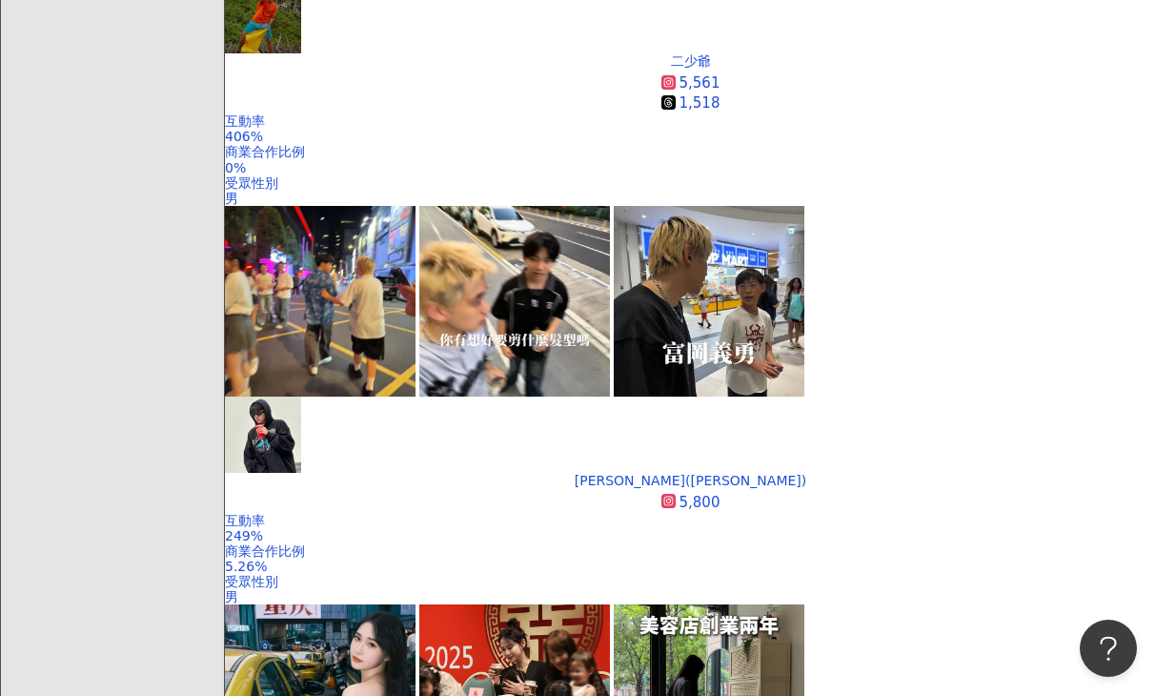
scroll to position [1165, 0]
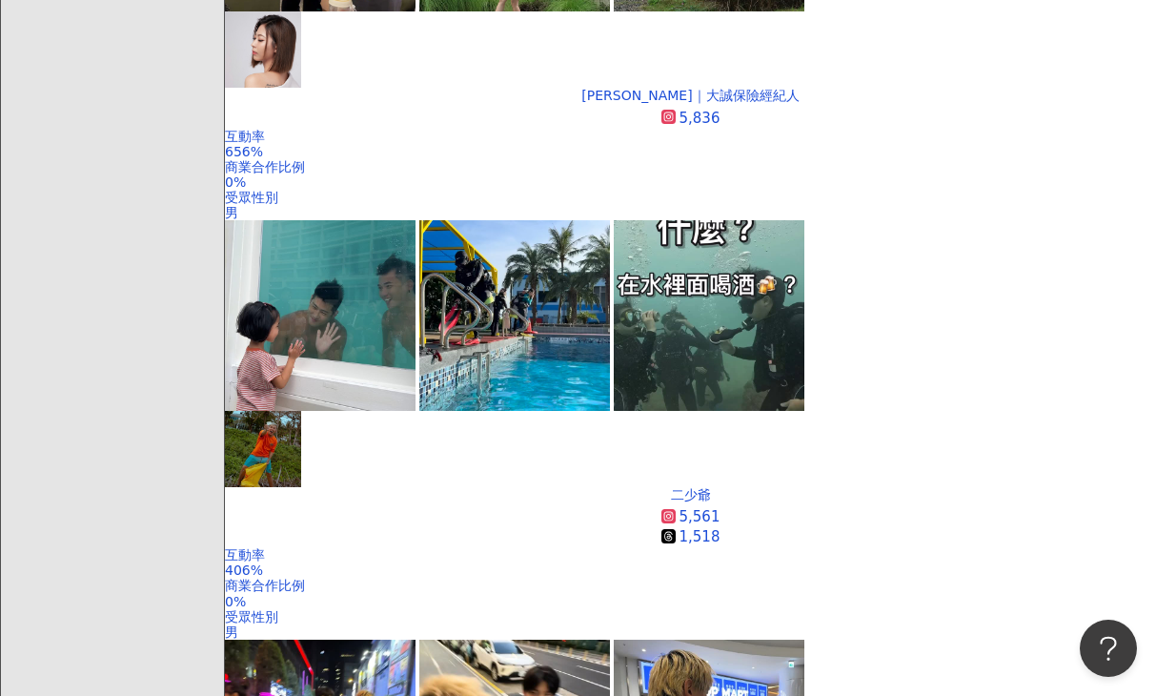
scroll to position [726, 0]
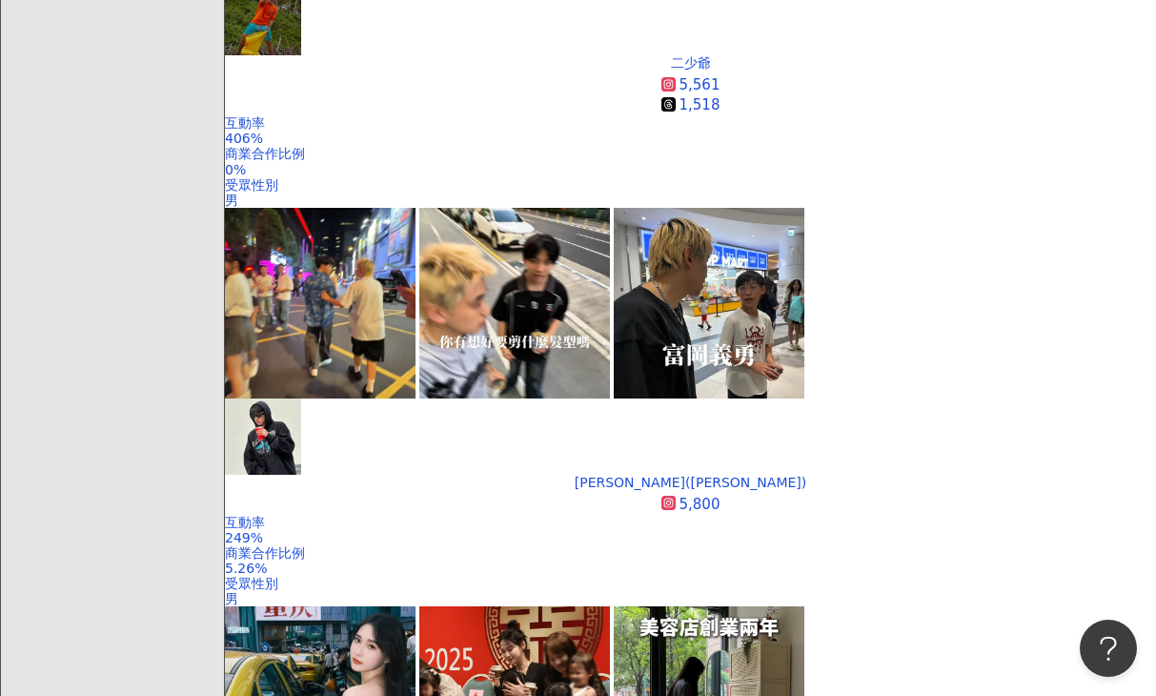
scroll to position [1163, 0]
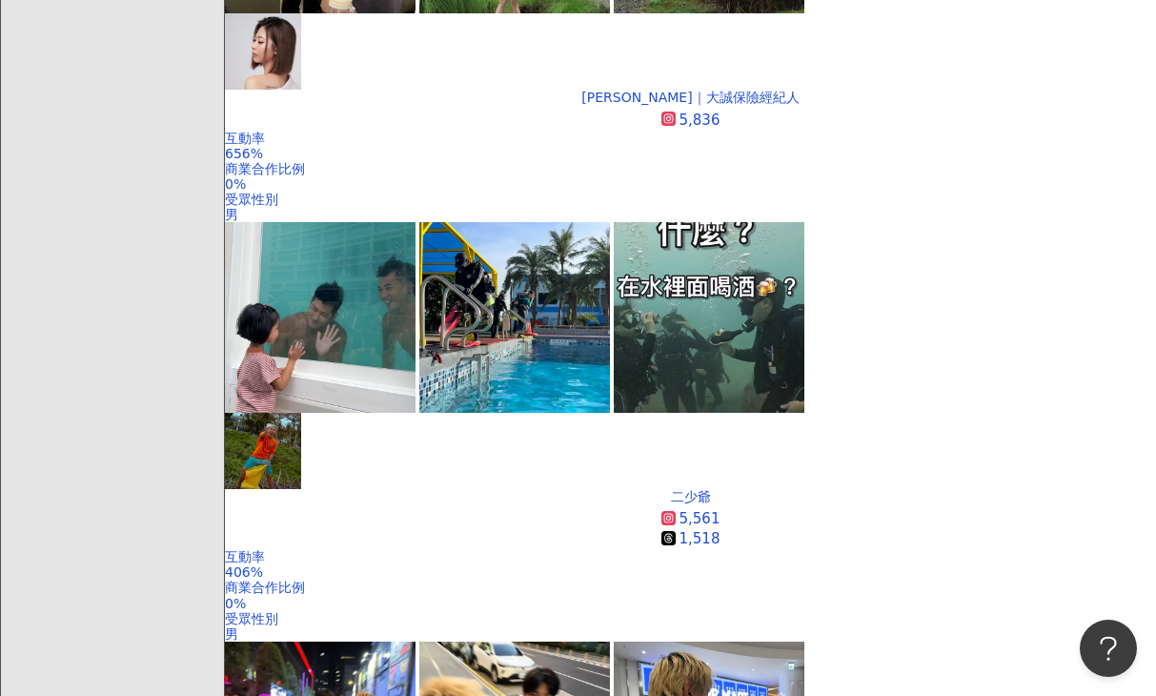
scroll to position [724, 0]
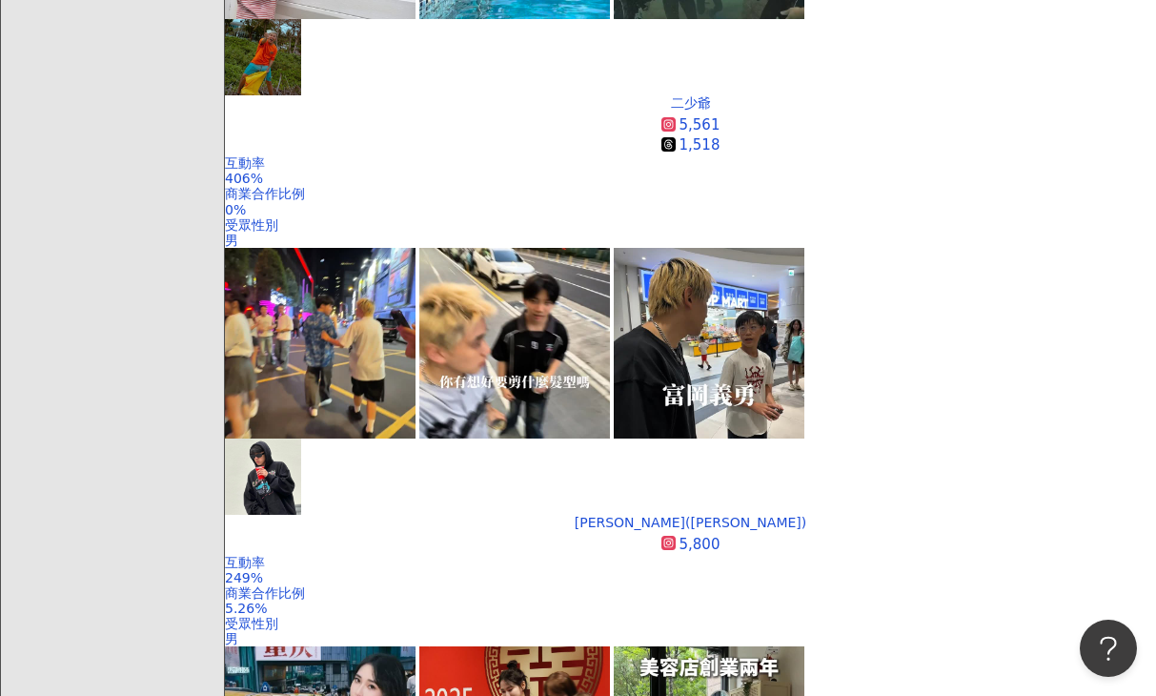
scroll to position [1134, 0]
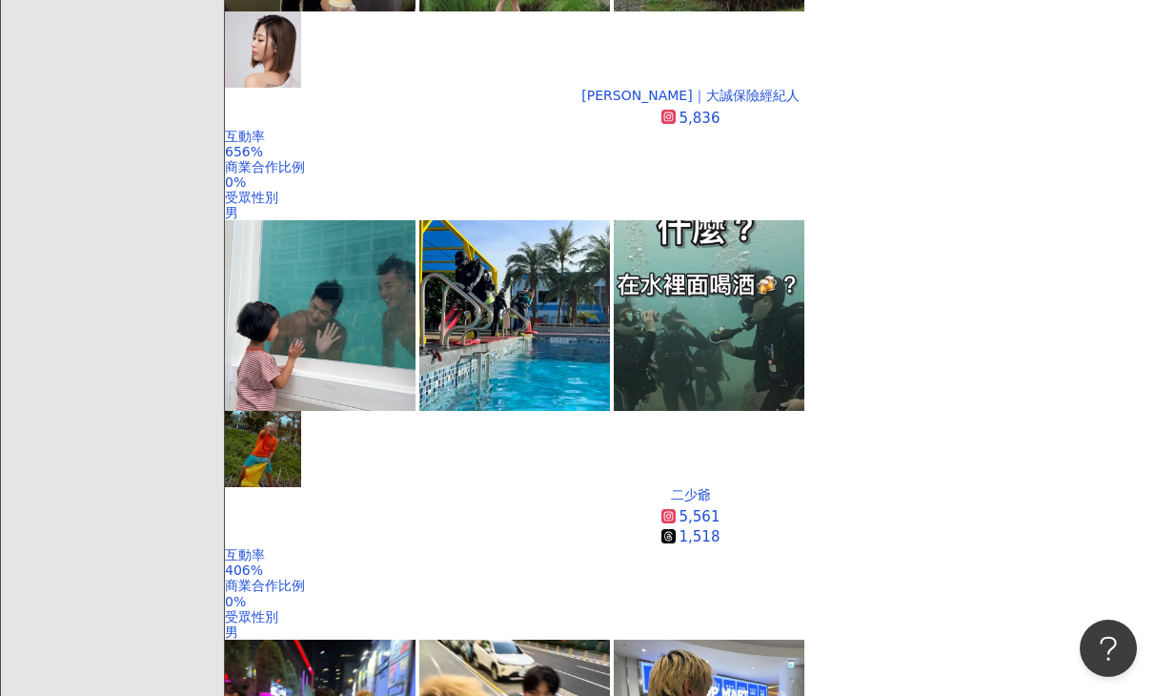
scroll to position [723, 0]
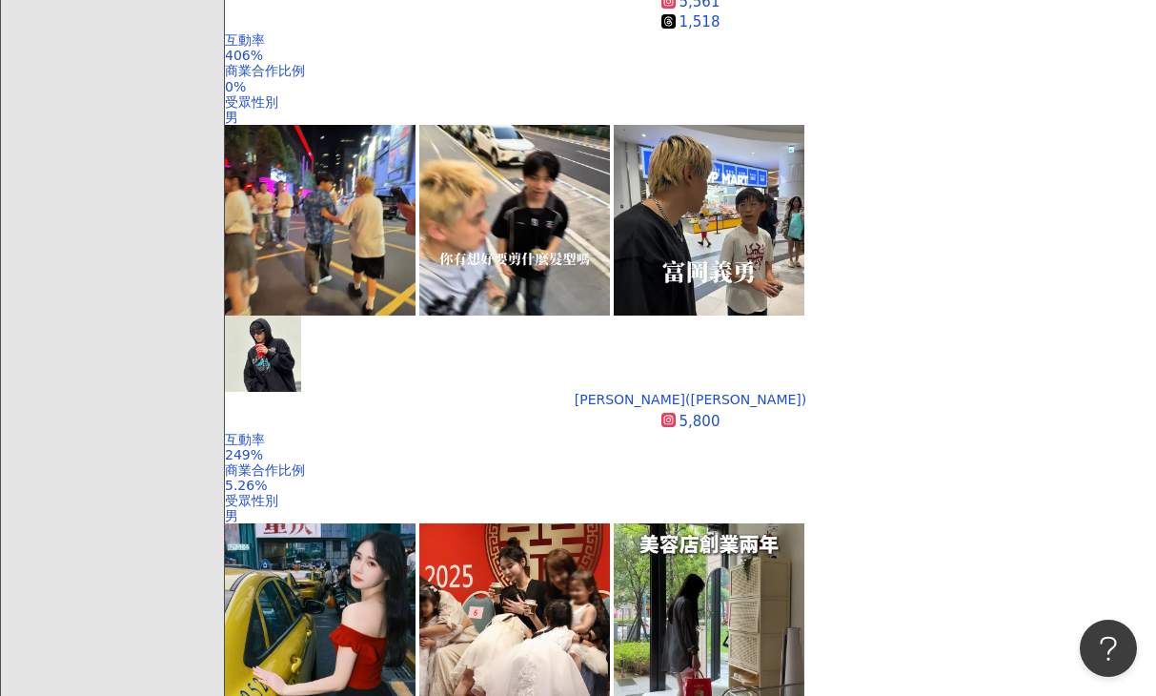
scroll to position [1246, 0]
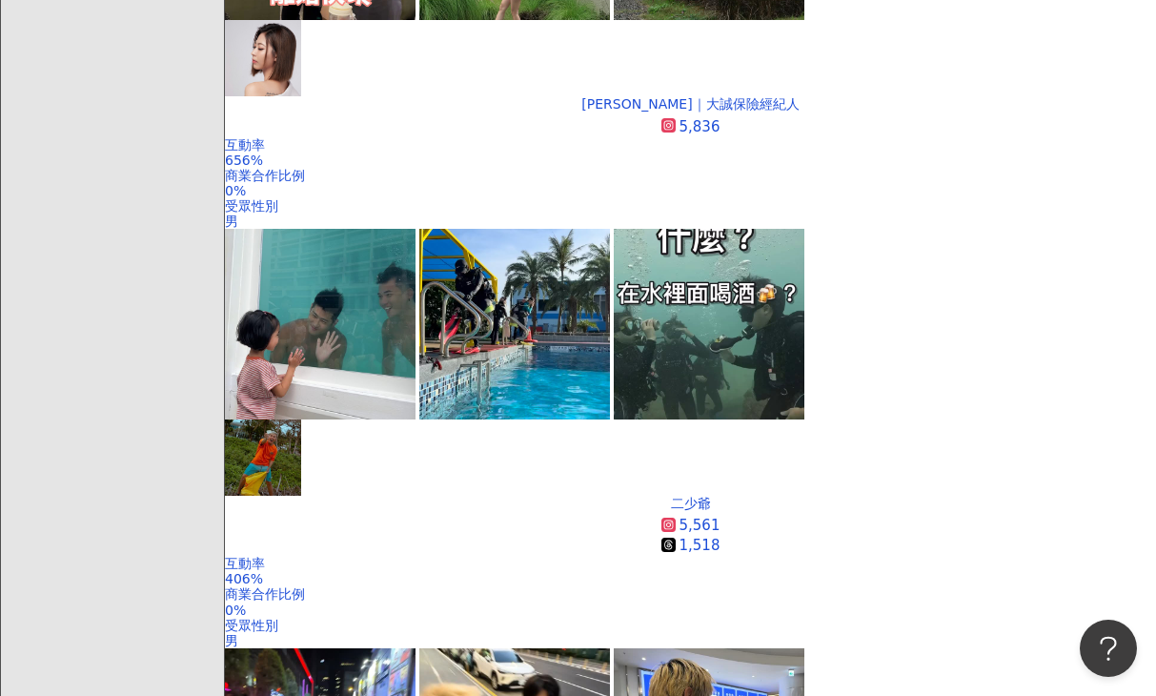
scroll to position [715, 0]
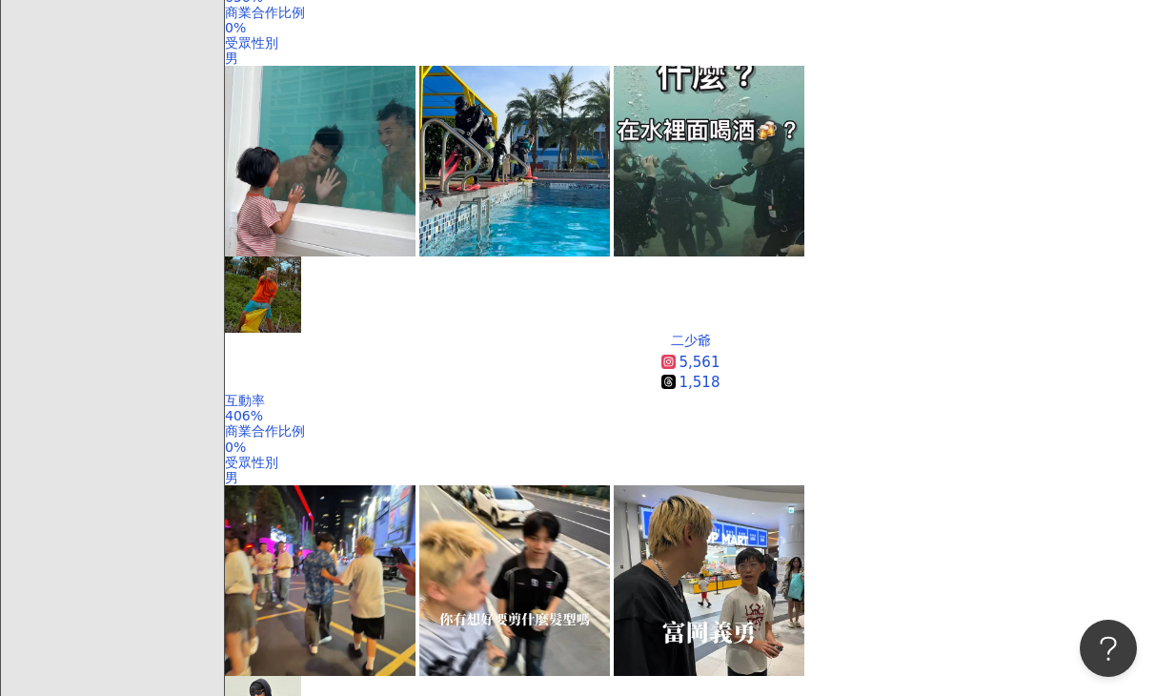
scroll to position [944, 0]
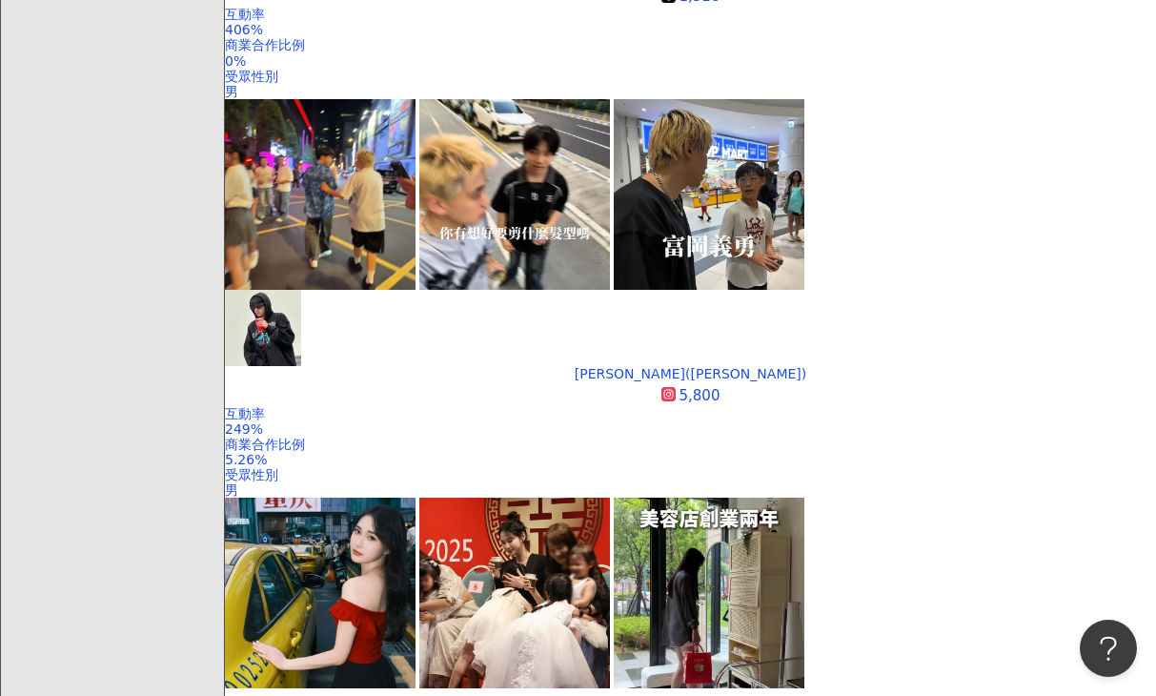
scroll to position [1306, 0]
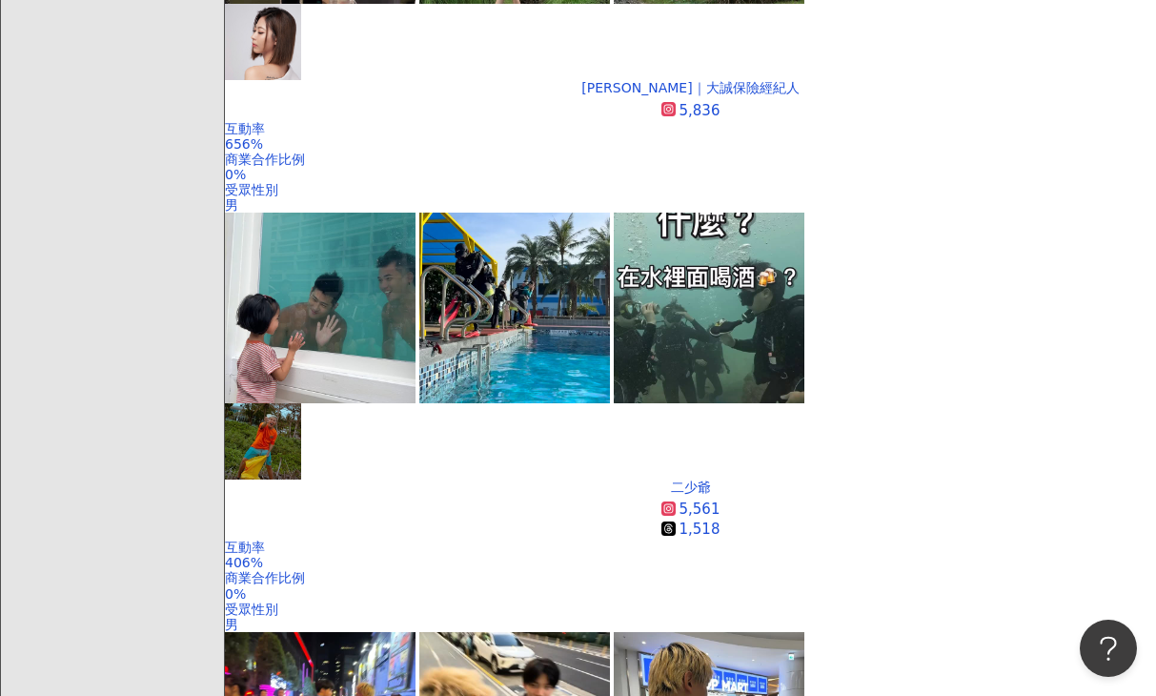
scroll to position [730, 0]
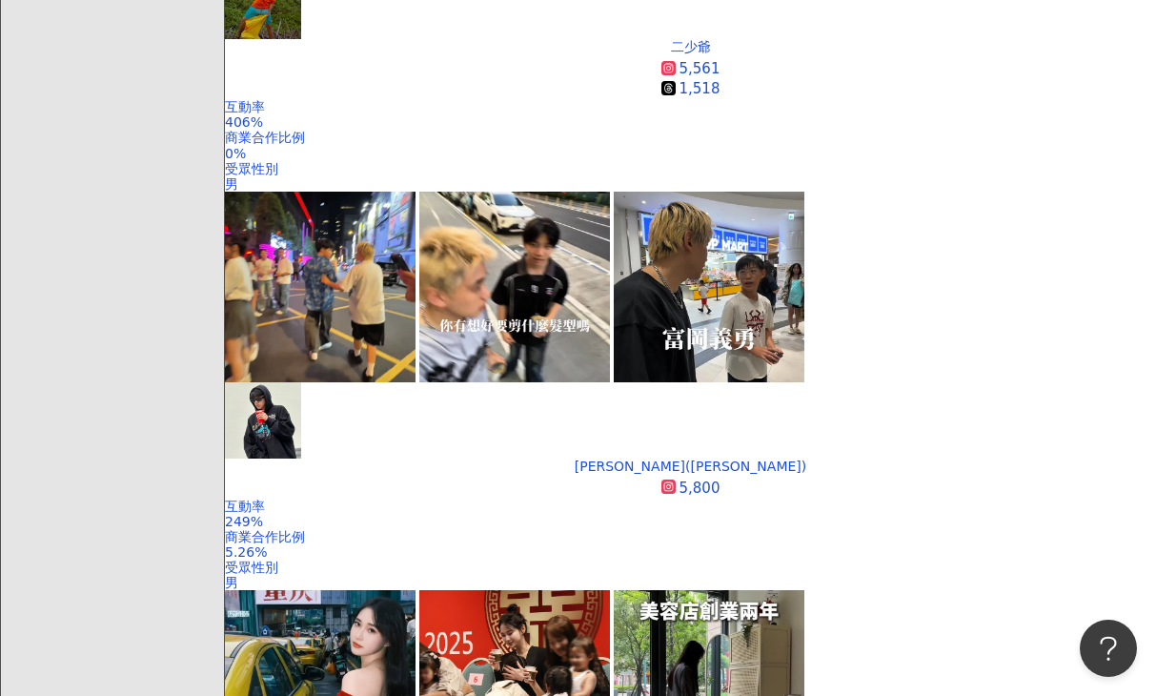
scroll to position [1143, 0]
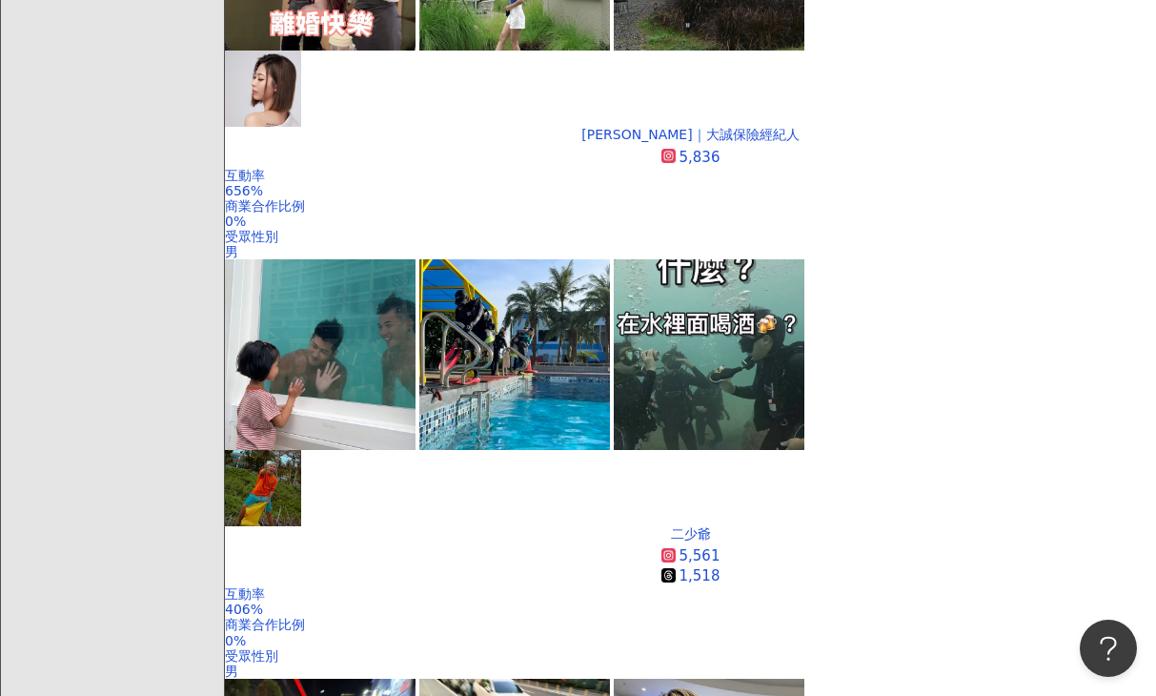
scroll to position [696, 0]
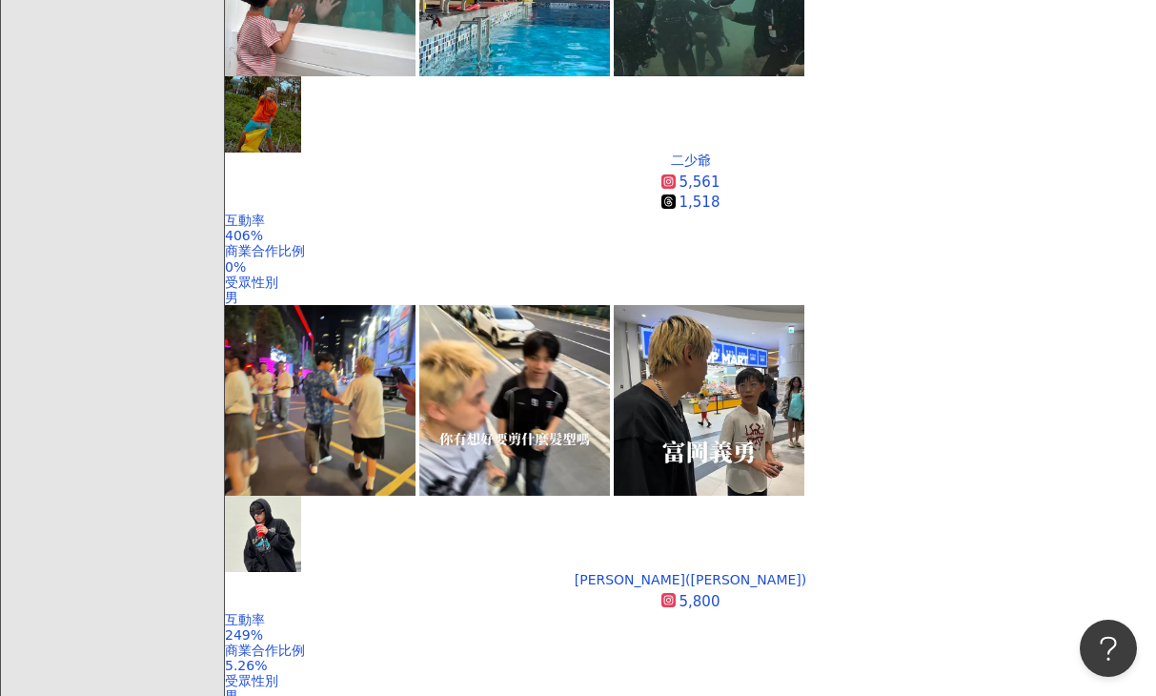
scroll to position [1058, 0]
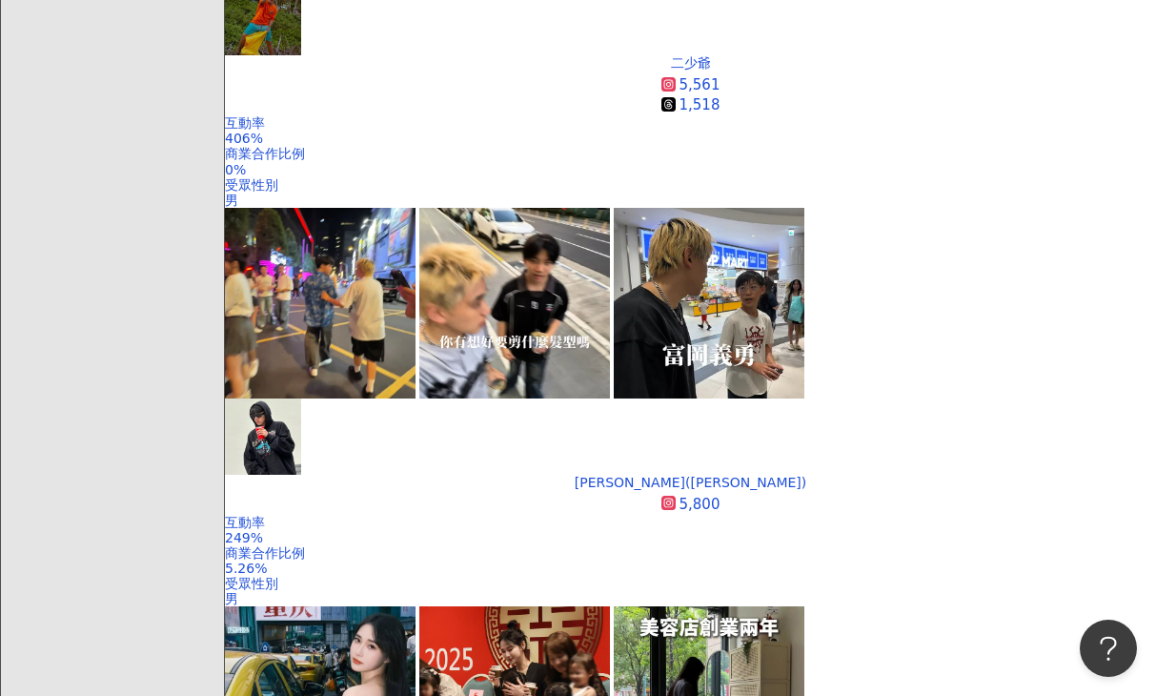
scroll to position [1155, 0]
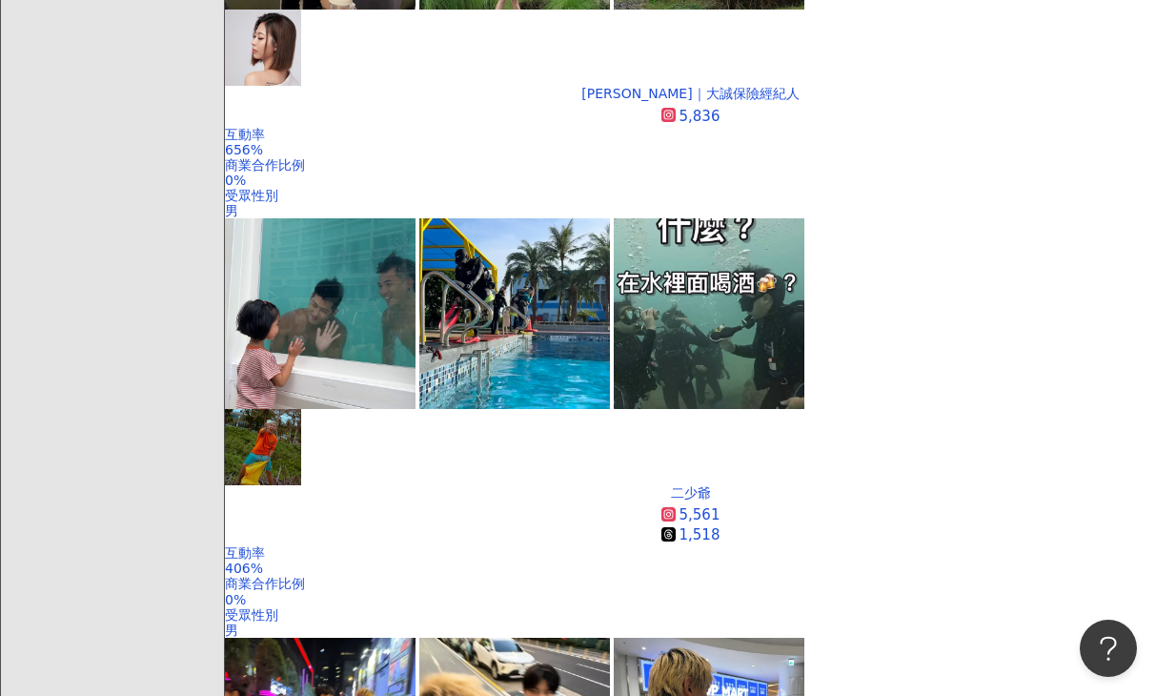
scroll to position [724, 0]
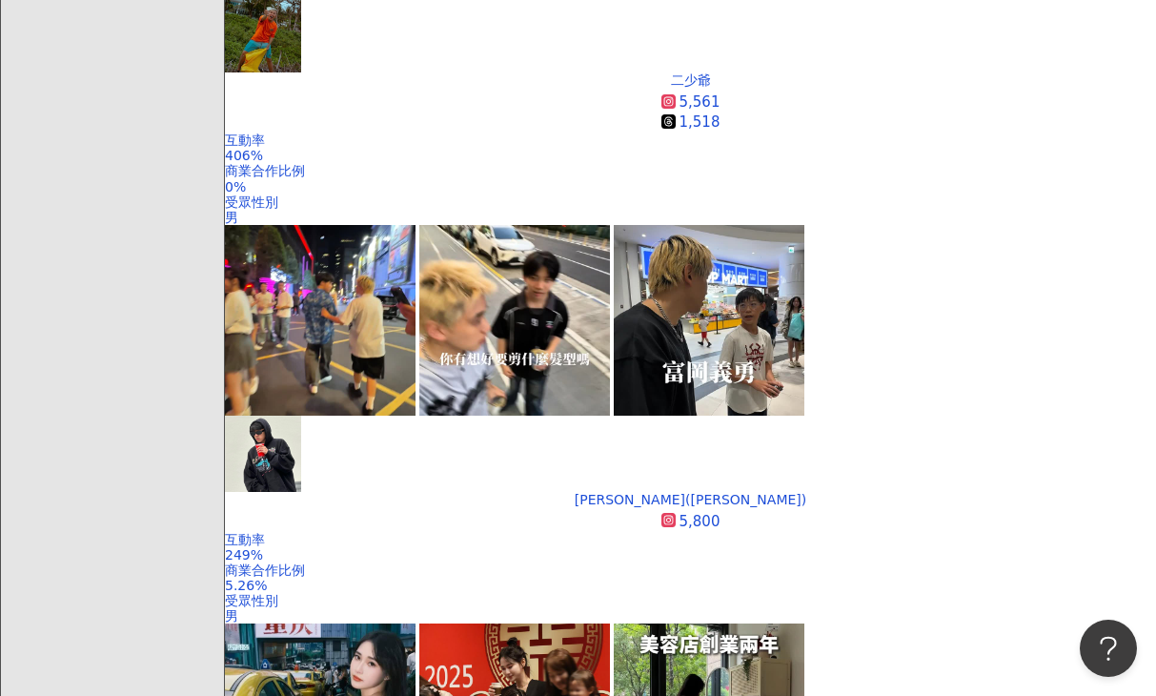
scroll to position [1137, 0]
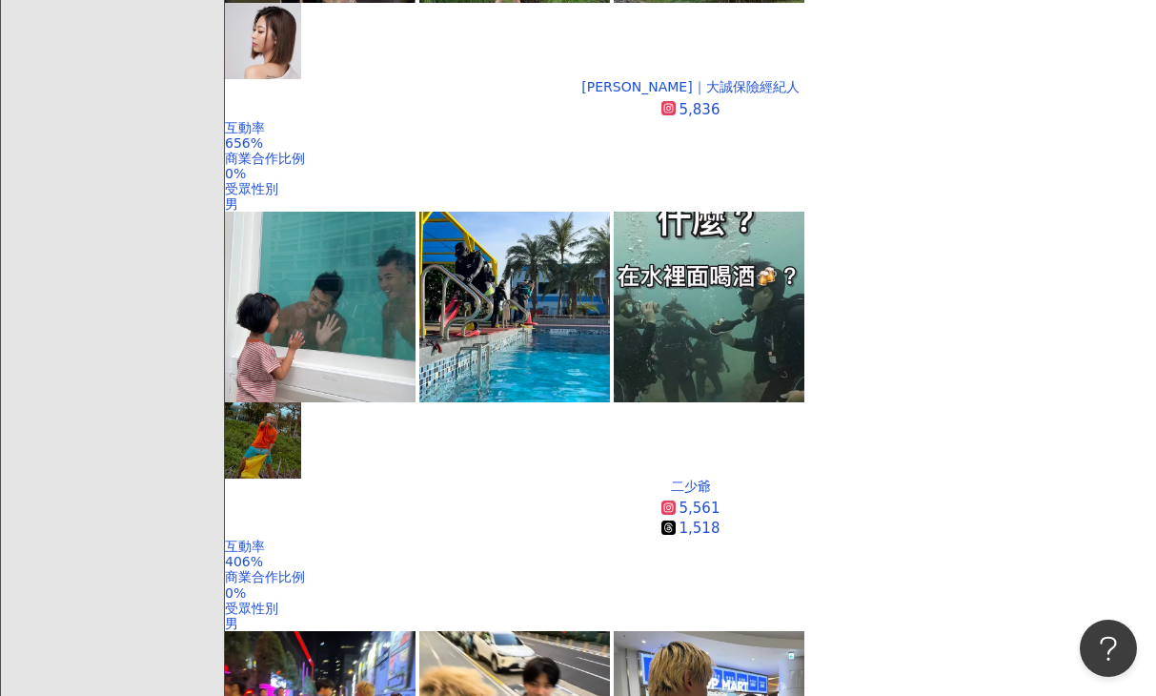
scroll to position [735, 0]
